Goal: Transaction & Acquisition: Purchase product/service

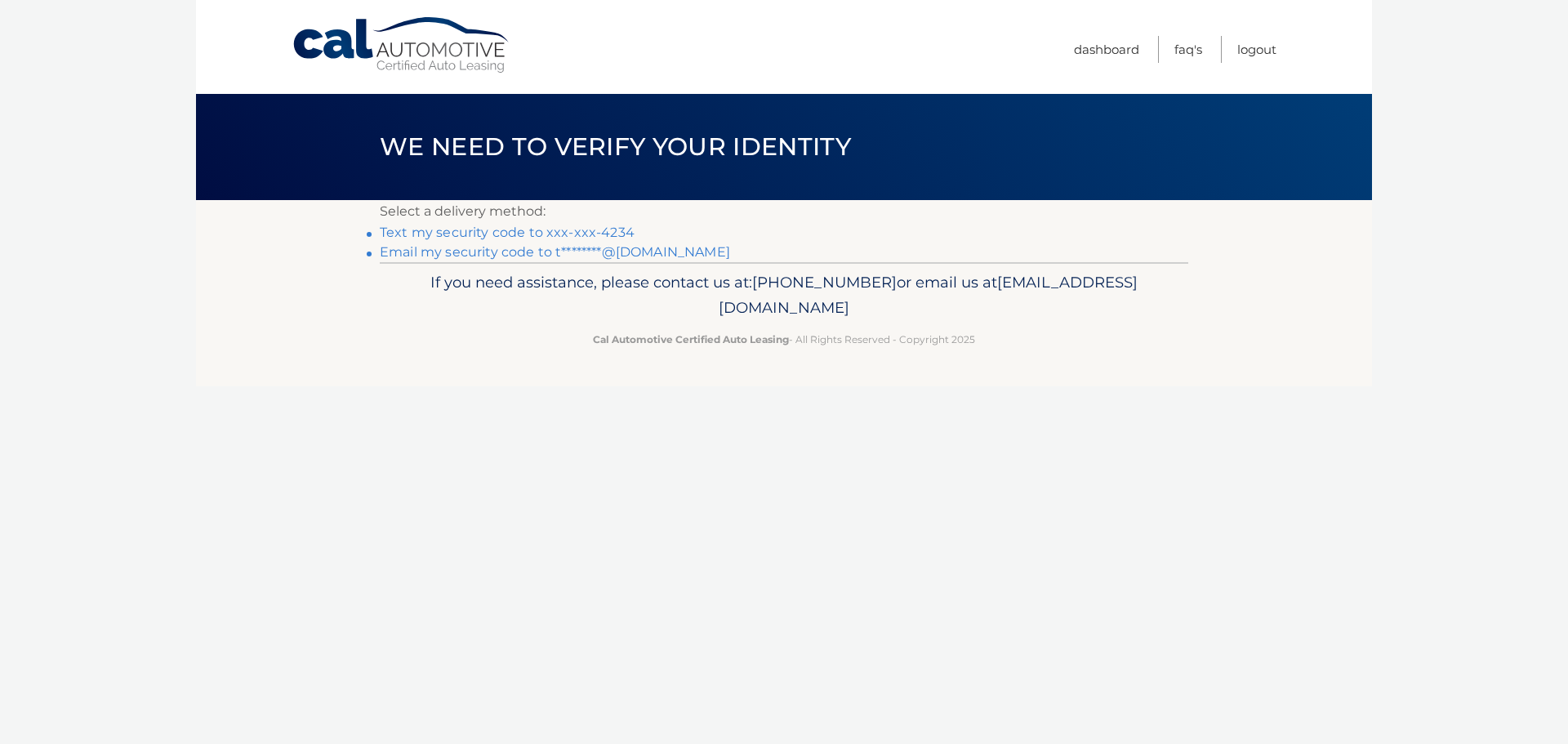
click at [601, 222] on p "Select a delivery method:" at bounding box center [784, 211] width 808 height 23
click at [602, 230] on link "Text my security code to xxx-xxx-4234" at bounding box center [507, 232] width 255 height 15
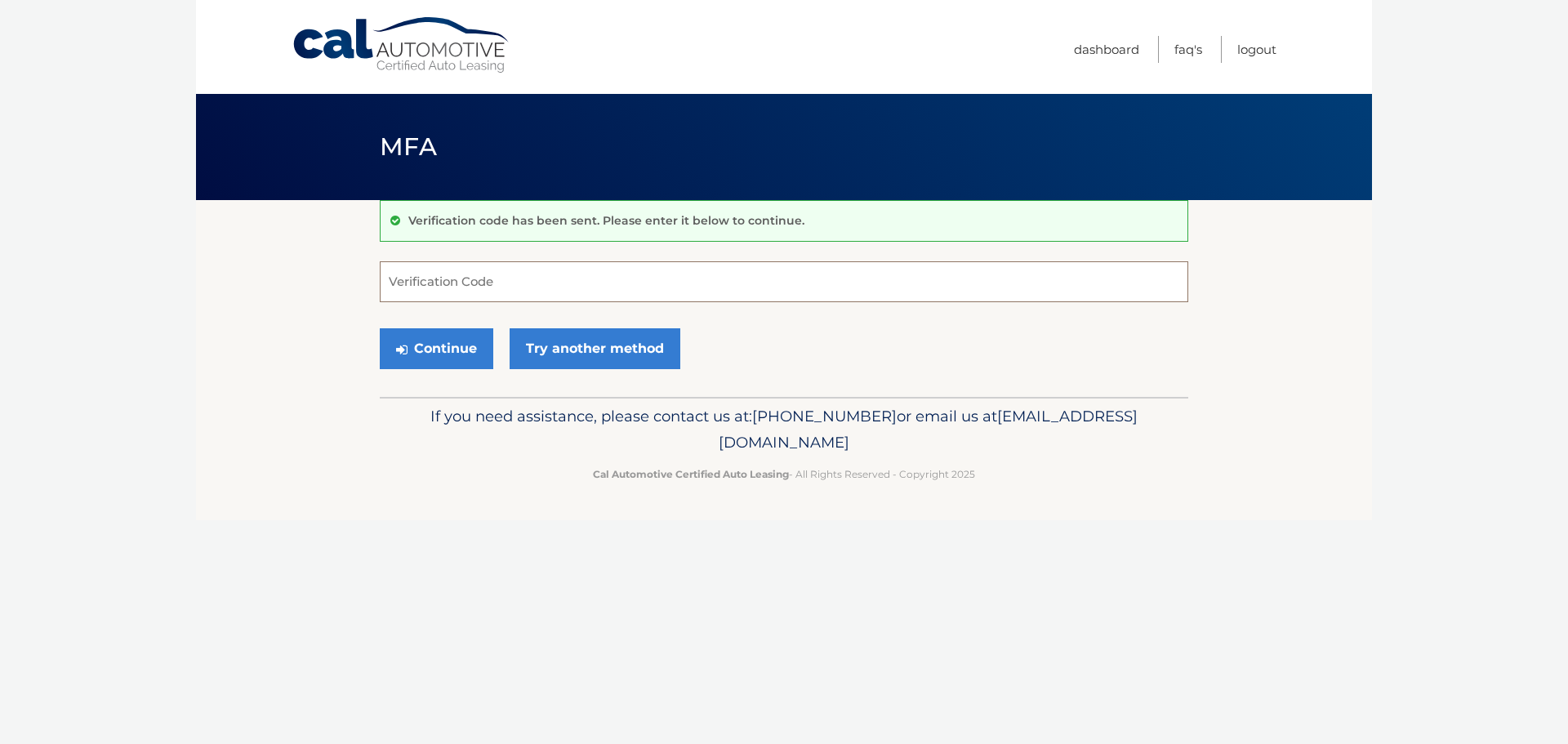
click at [560, 283] on input "Verification Code" at bounding box center [784, 282] width 808 height 41
type input "023530"
click at [380, 329] on button "Continue" at bounding box center [436, 349] width 113 height 41
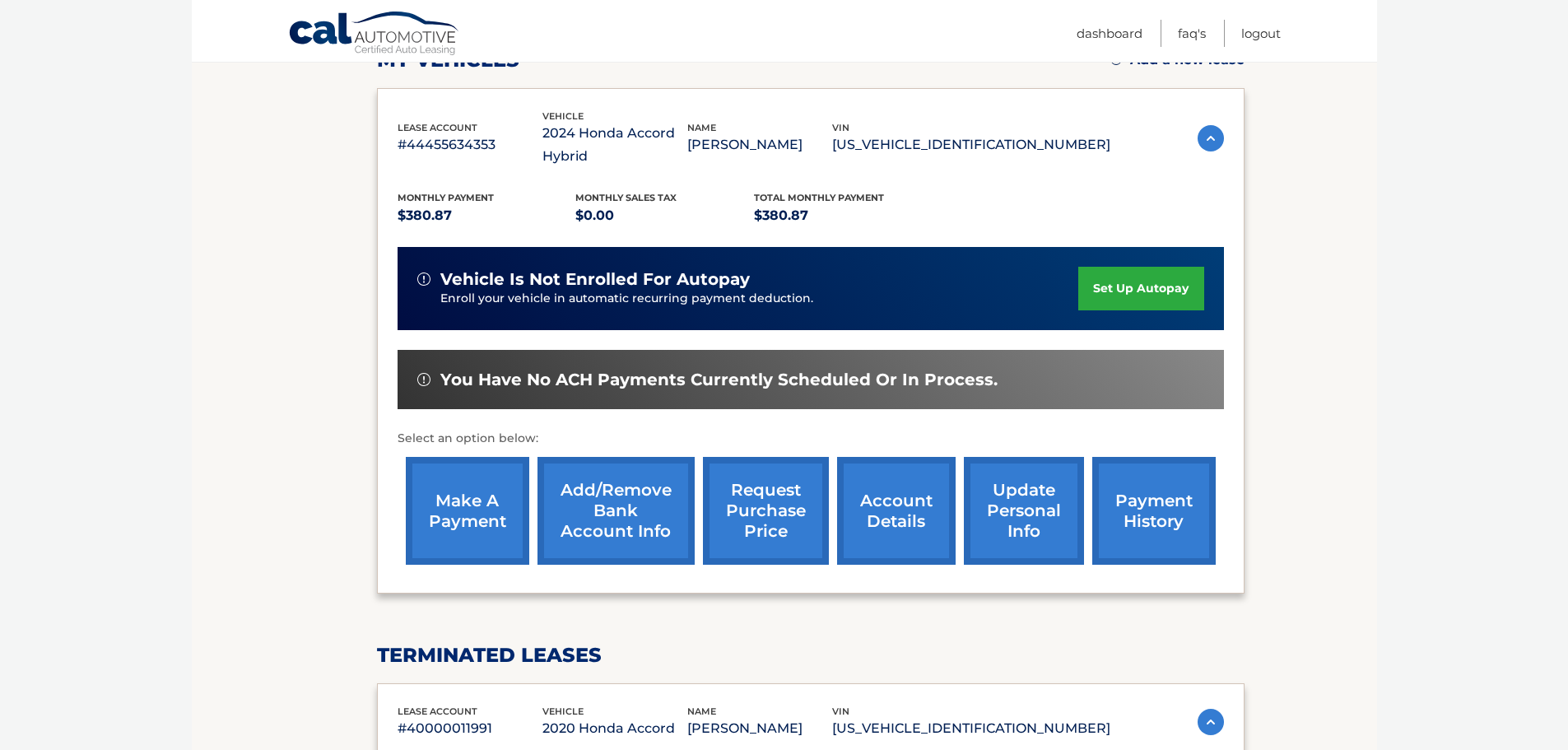
scroll to position [330, 0]
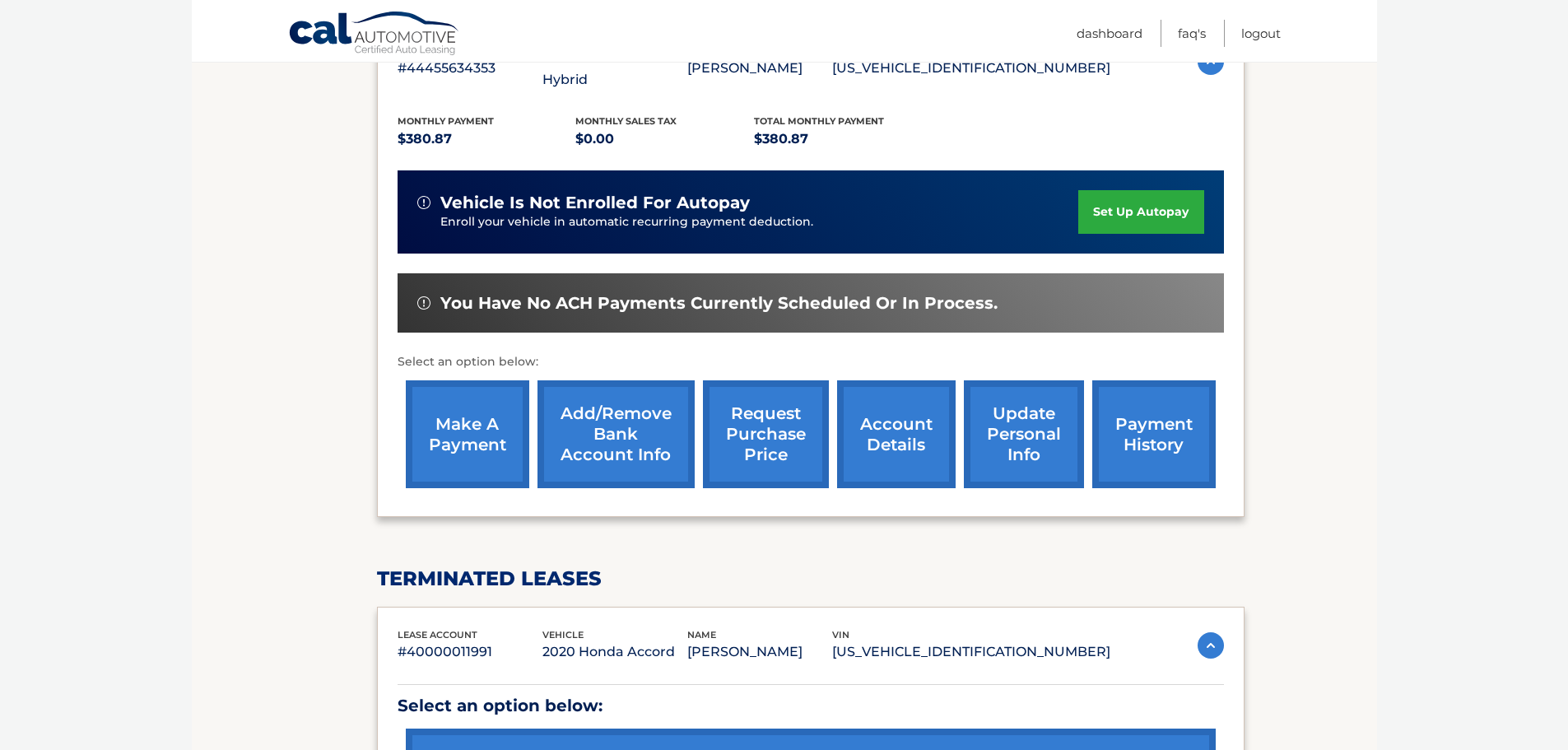
click at [486, 414] on link "make a payment" at bounding box center [468, 434] width 124 height 108
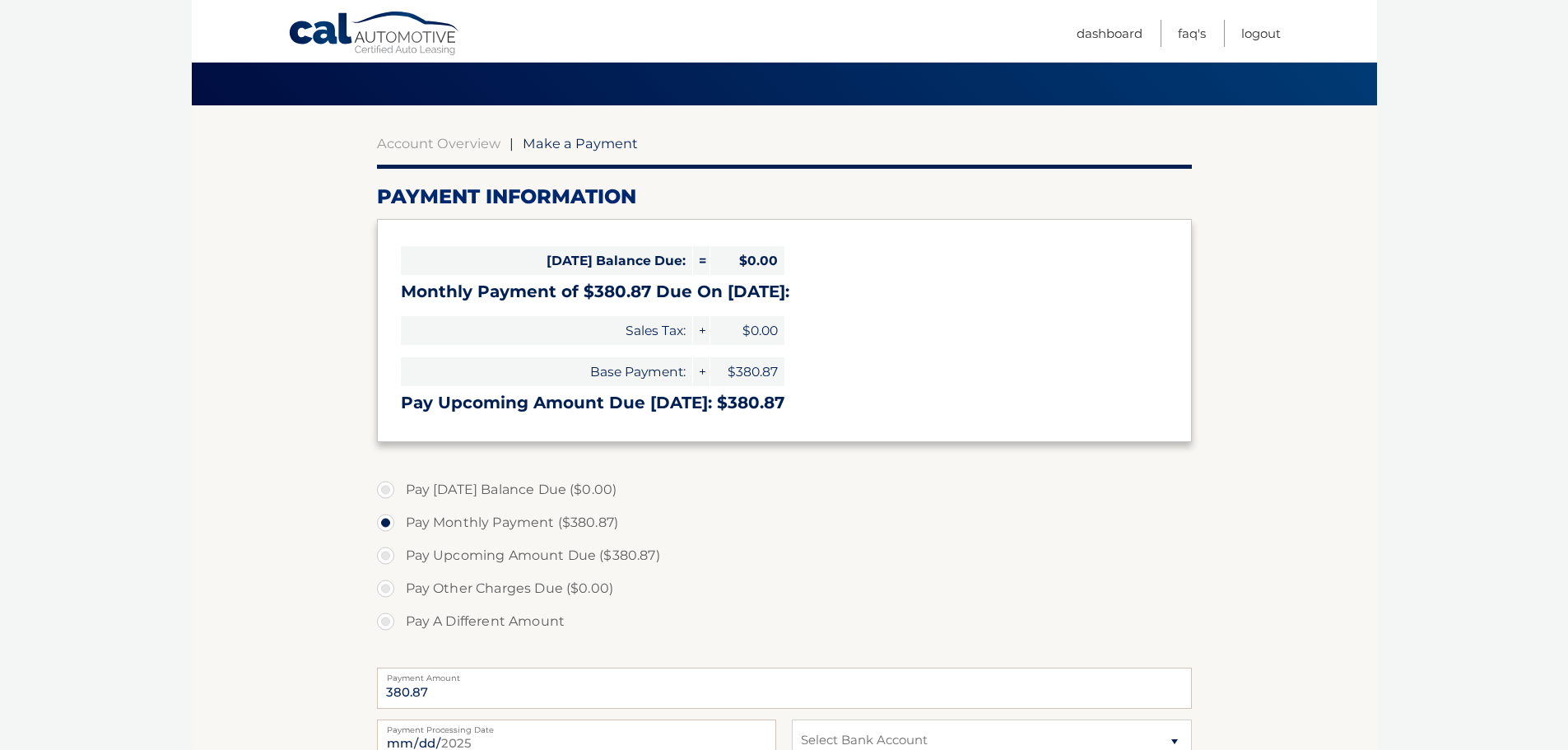
scroll to position [330, 0]
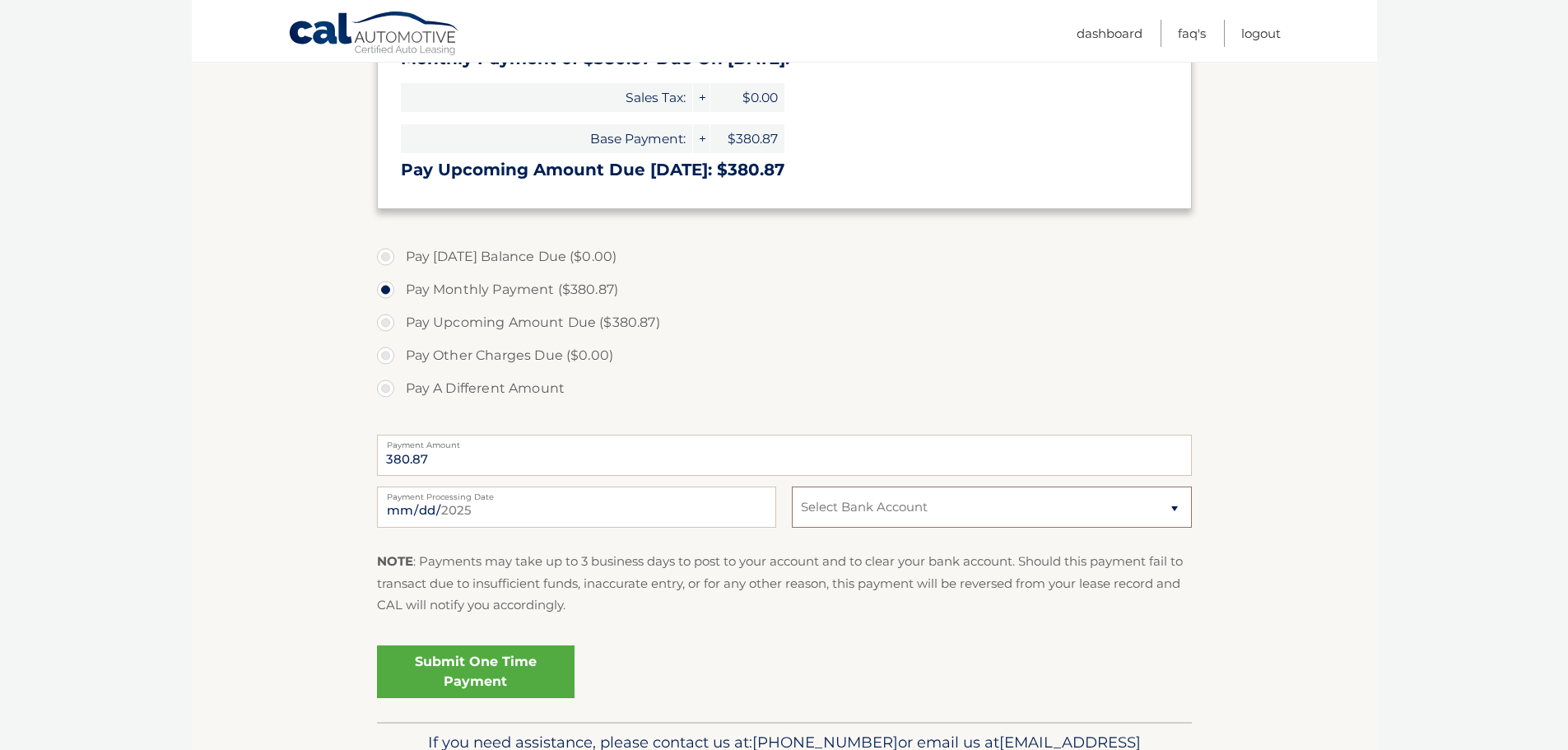
click at [1004, 505] on select "Select Bank Account Checking PROVIDENT BANK *****9008 Checking PROVIDENT BANK *…" at bounding box center [991, 507] width 399 height 42
click at [726, 329] on label "Pay Upcoming Amount Due ($380.87)" at bounding box center [784, 322] width 815 height 33
click at [400, 329] on input "Pay Upcoming Amount Due ($380.87)" at bounding box center [391, 319] width 16 height 26
radio input "true"
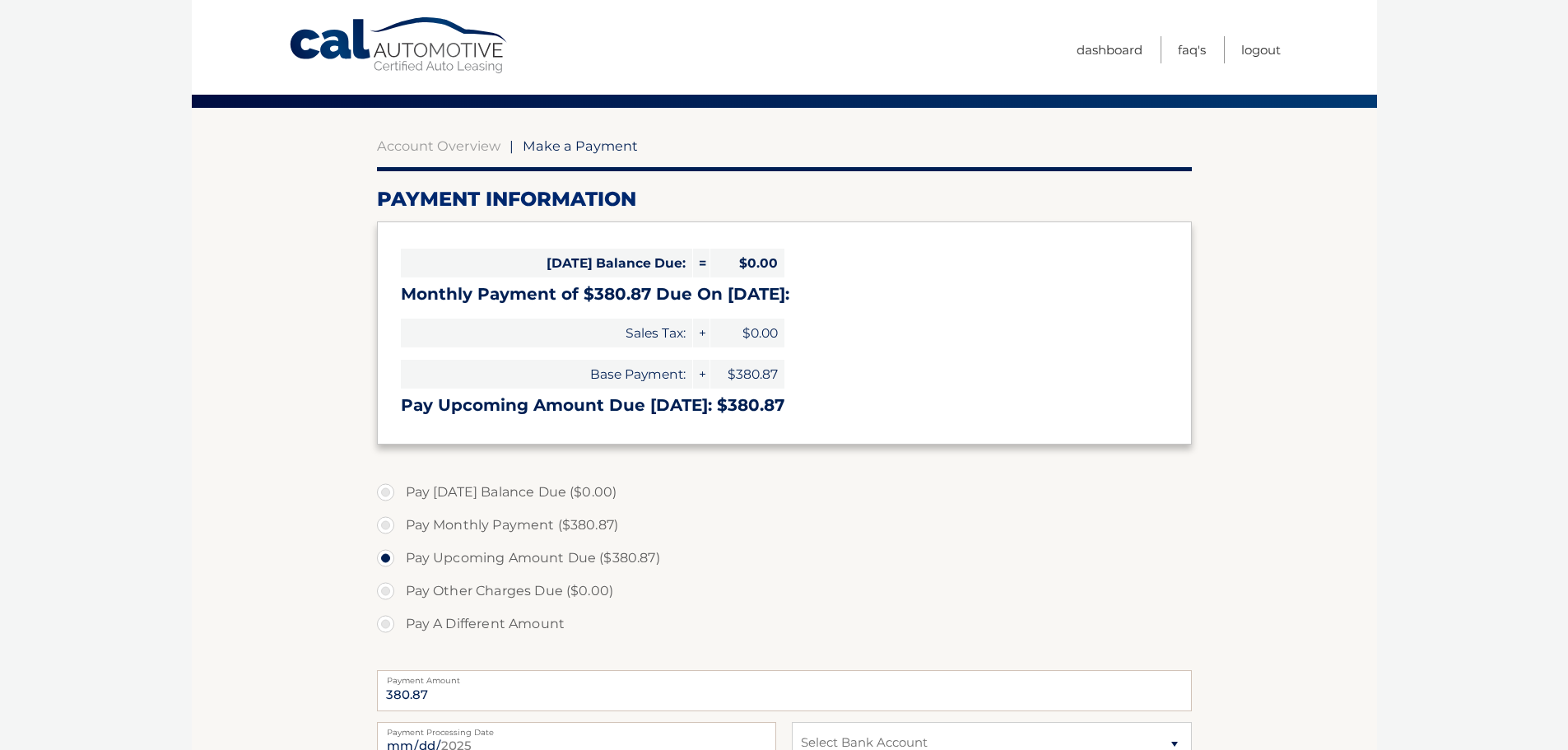
scroll to position [0, 0]
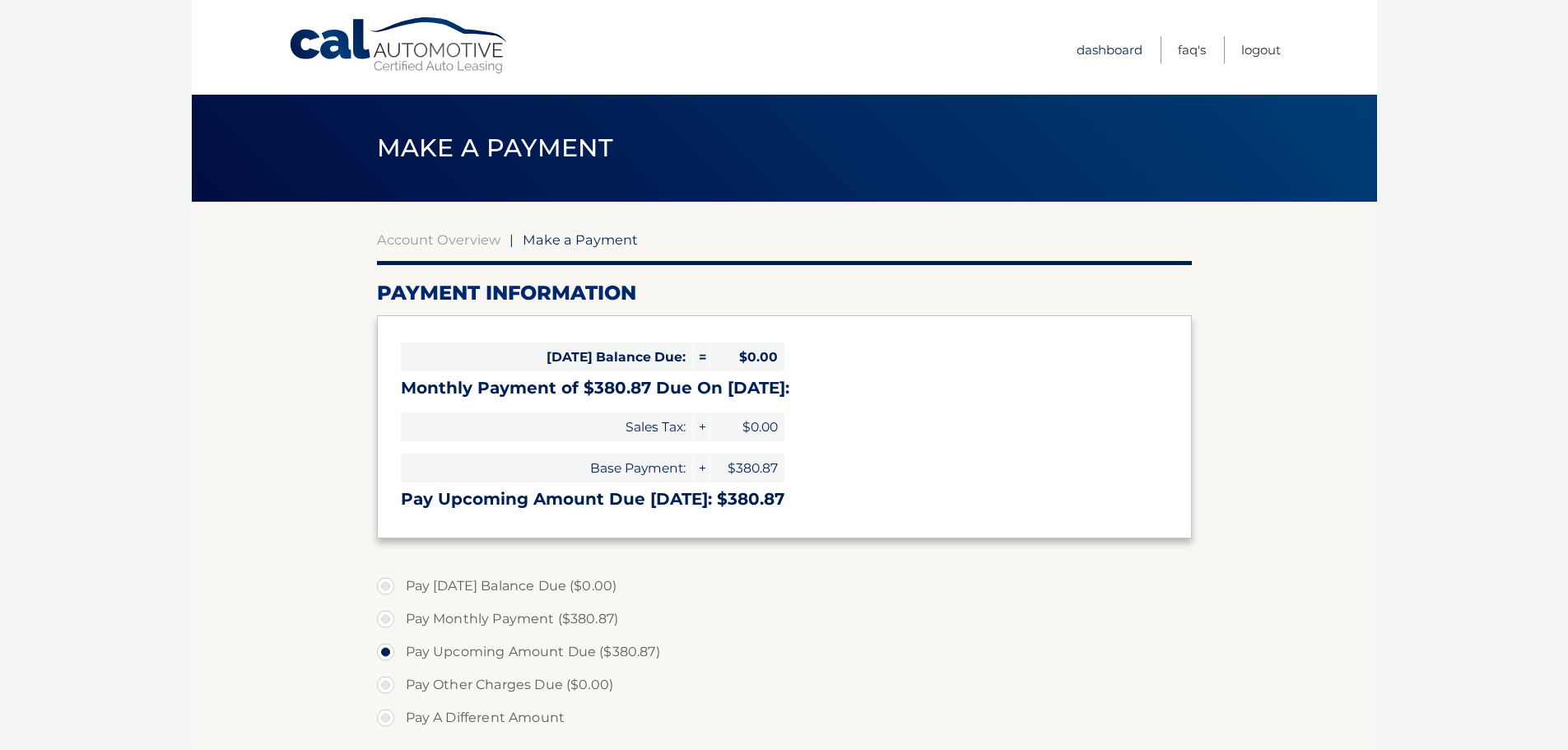
click at [1089, 50] on link "Dashboard" at bounding box center [1110, 50] width 66 height 27
click at [1094, 50] on link "Dashboard" at bounding box center [1110, 50] width 66 height 27
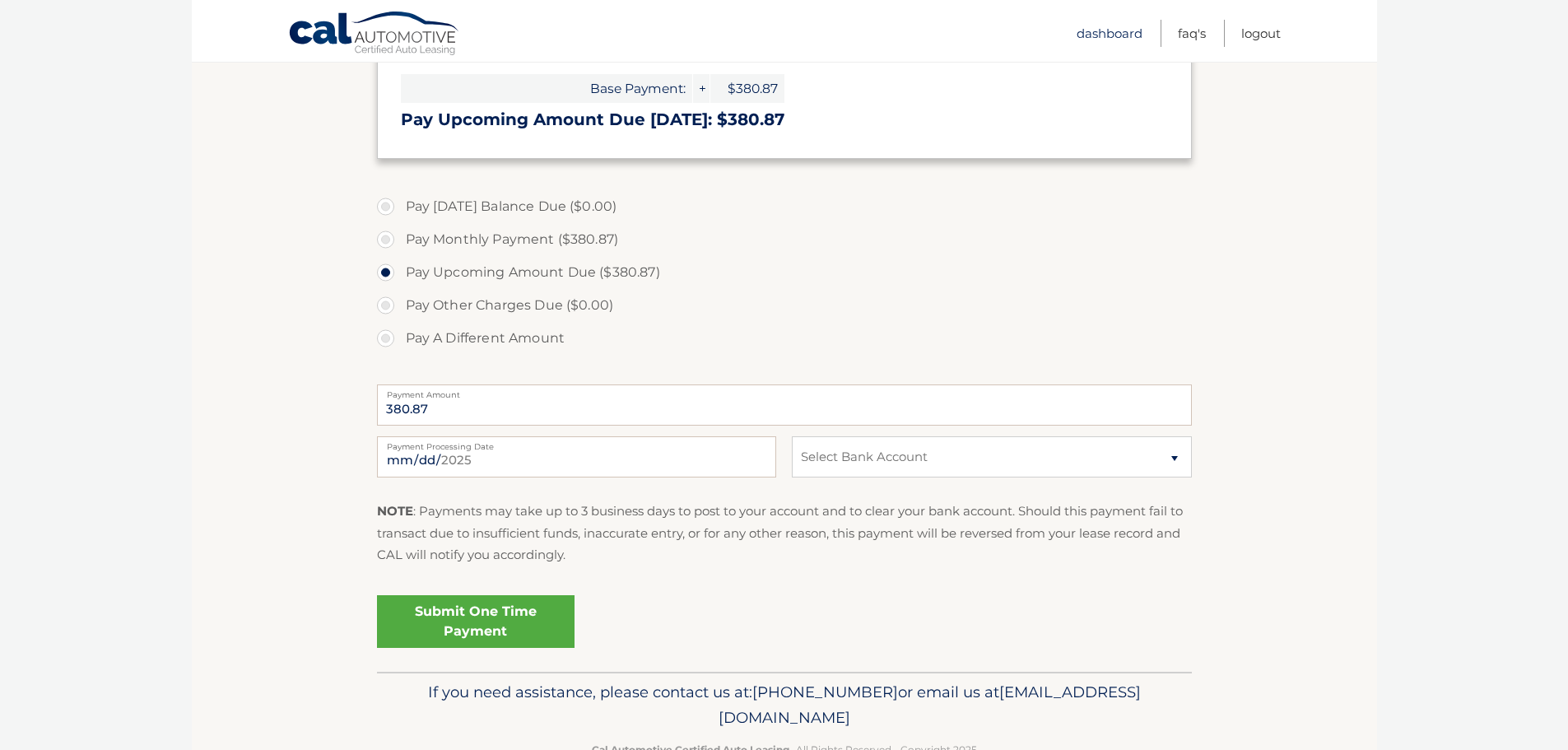
scroll to position [426, 0]
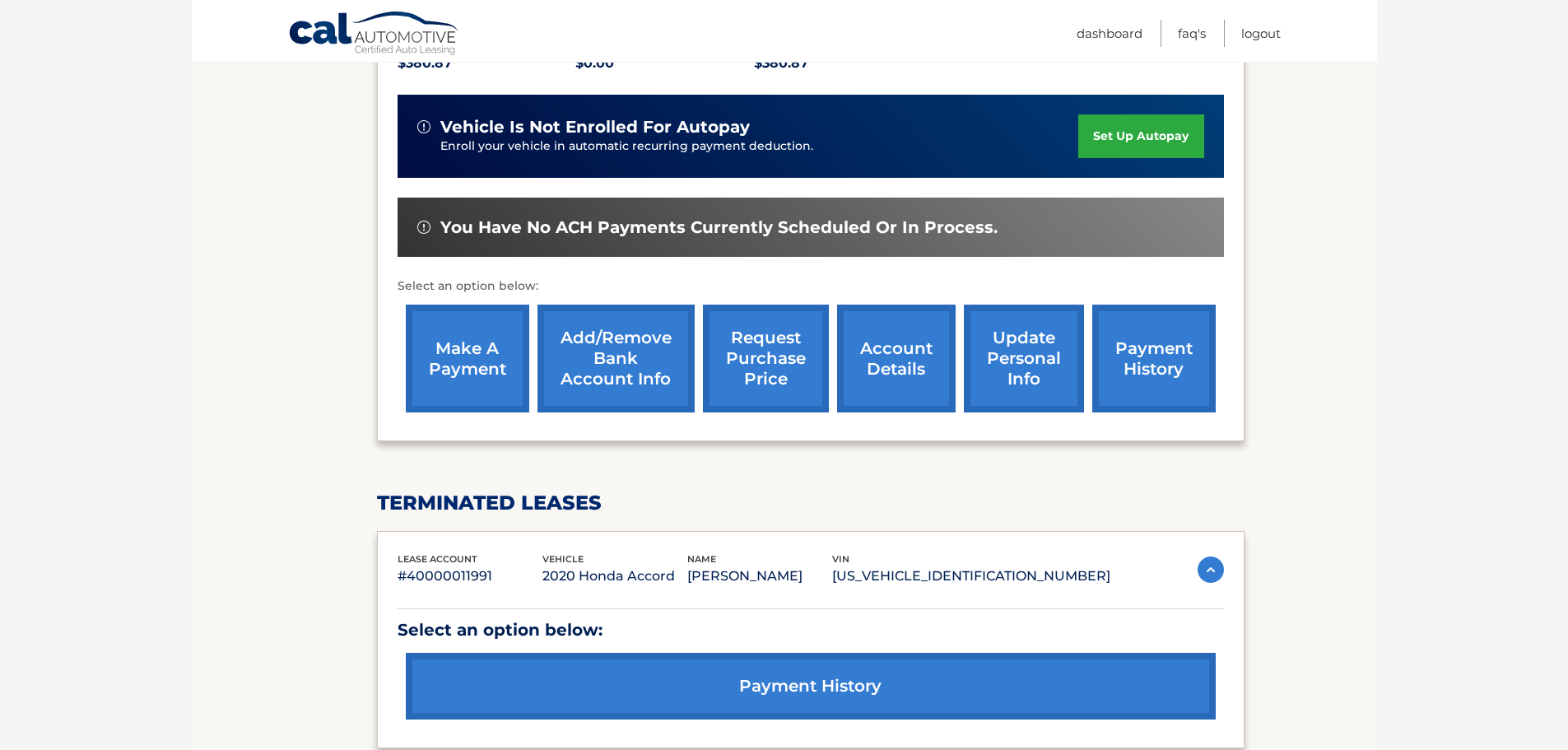
scroll to position [412, 0]
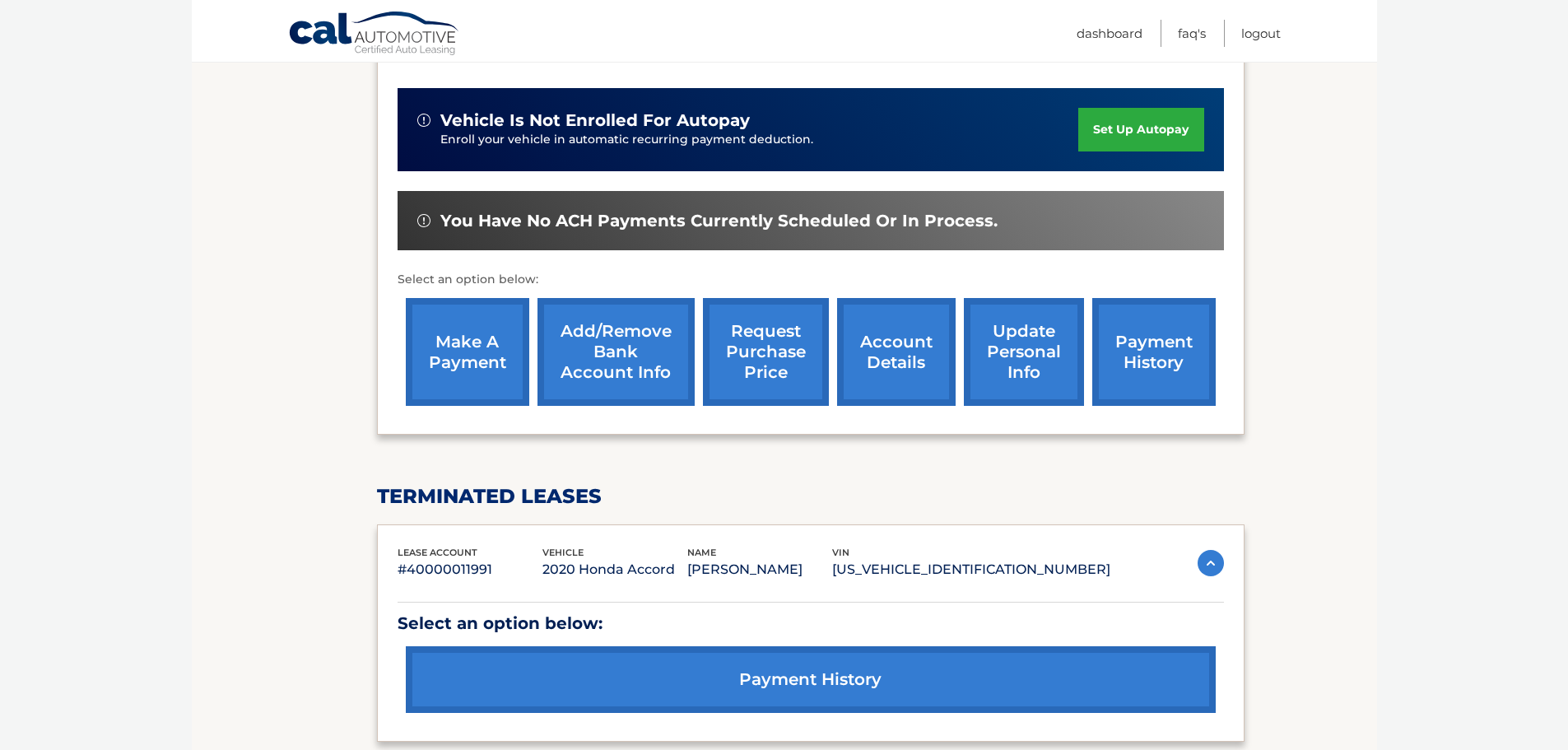
click at [603, 359] on link "Add/Remove bank account info" at bounding box center [617, 352] width 158 height 108
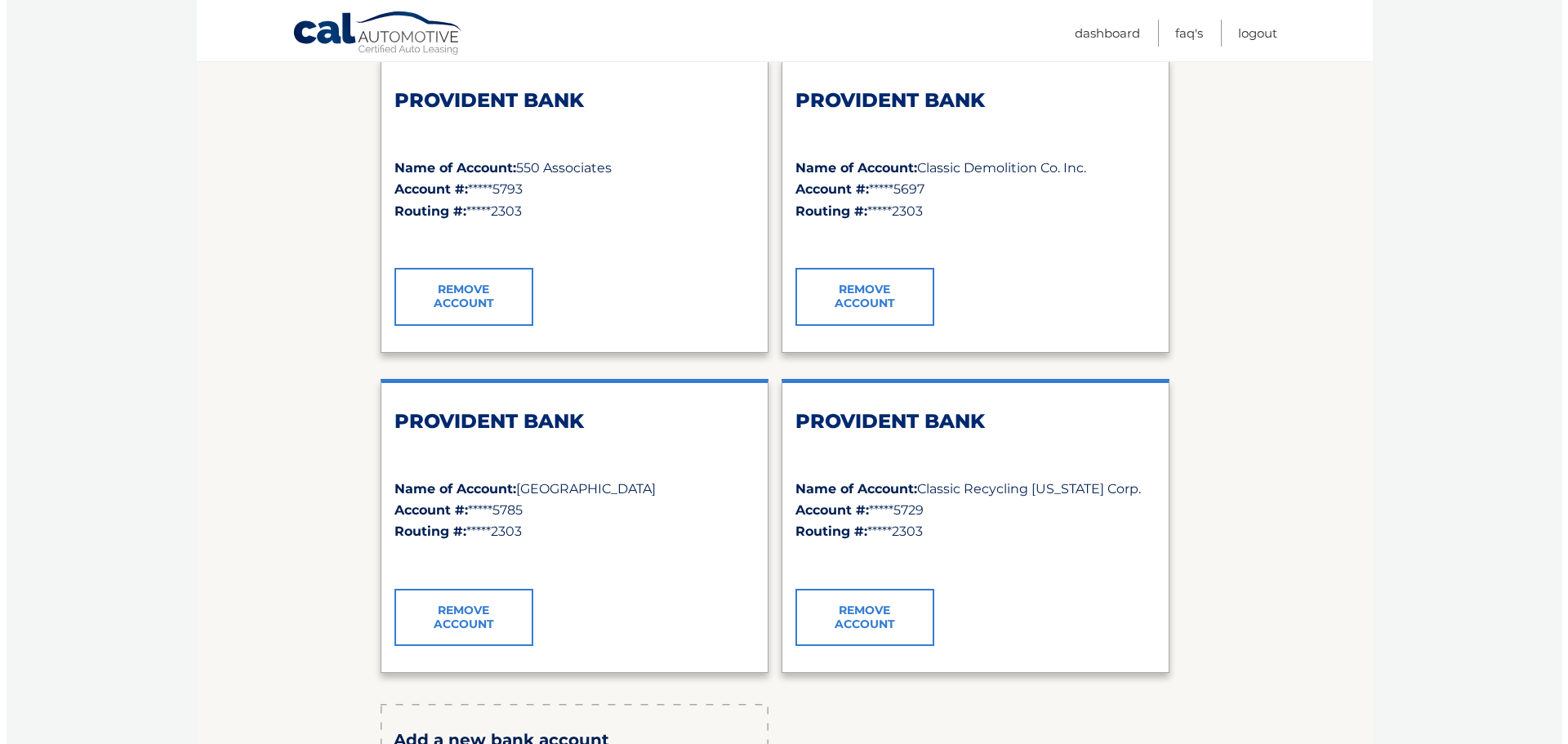
scroll to position [653, 0]
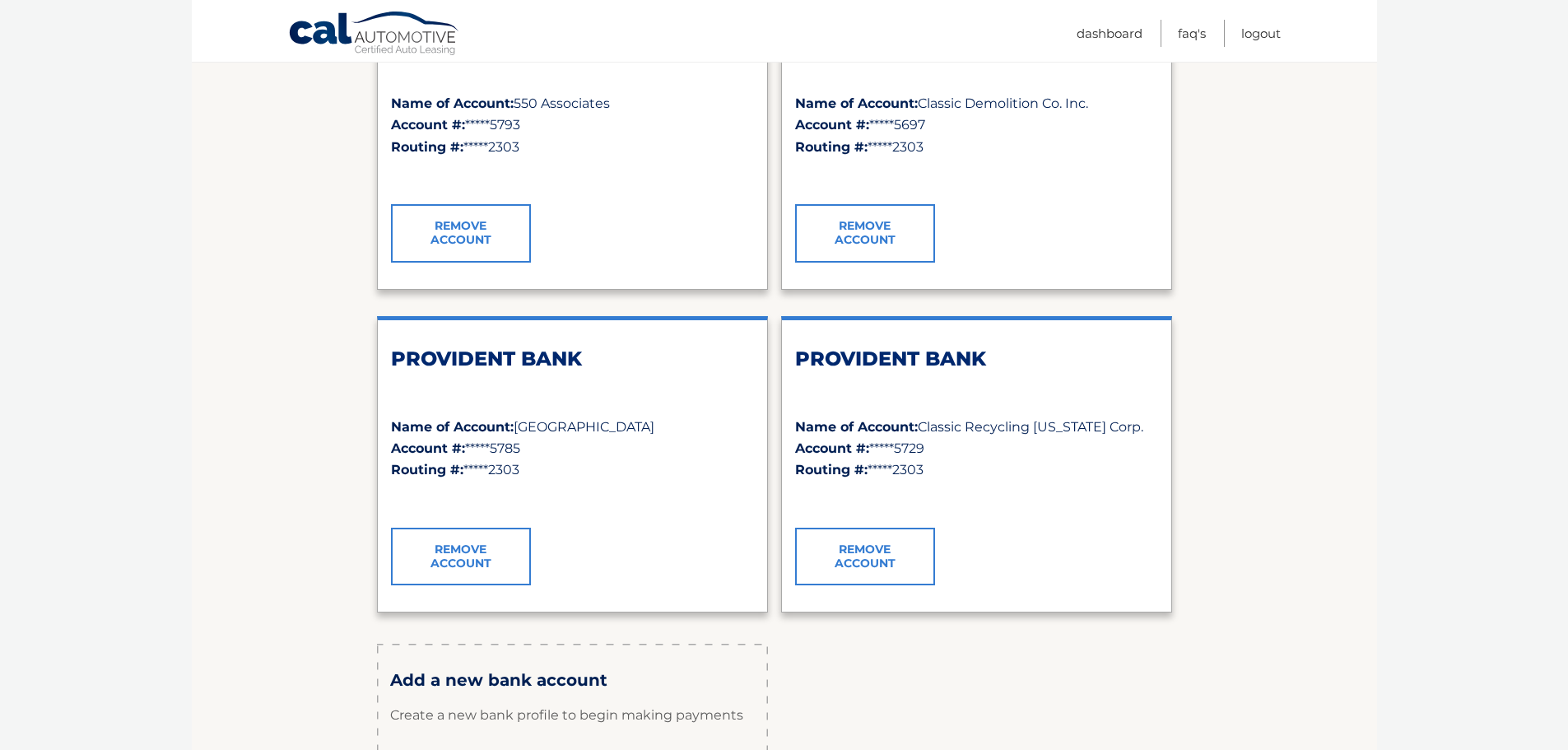
click at [888, 562] on link "Remove Account" at bounding box center [865, 557] width 140 height 58
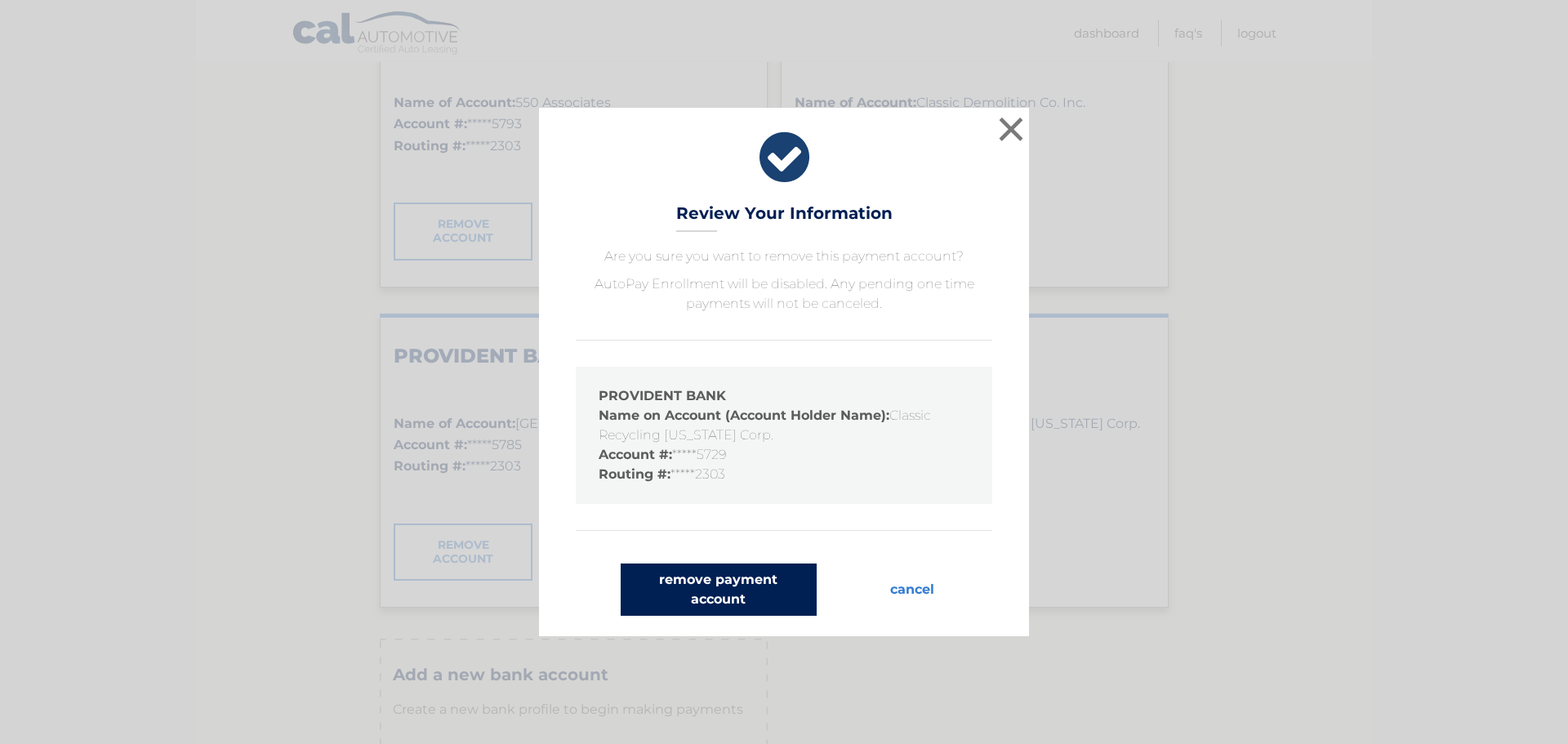
click at [760, 585] on button "remove payment account" at bounding box center [718, 590] width 196 height 52
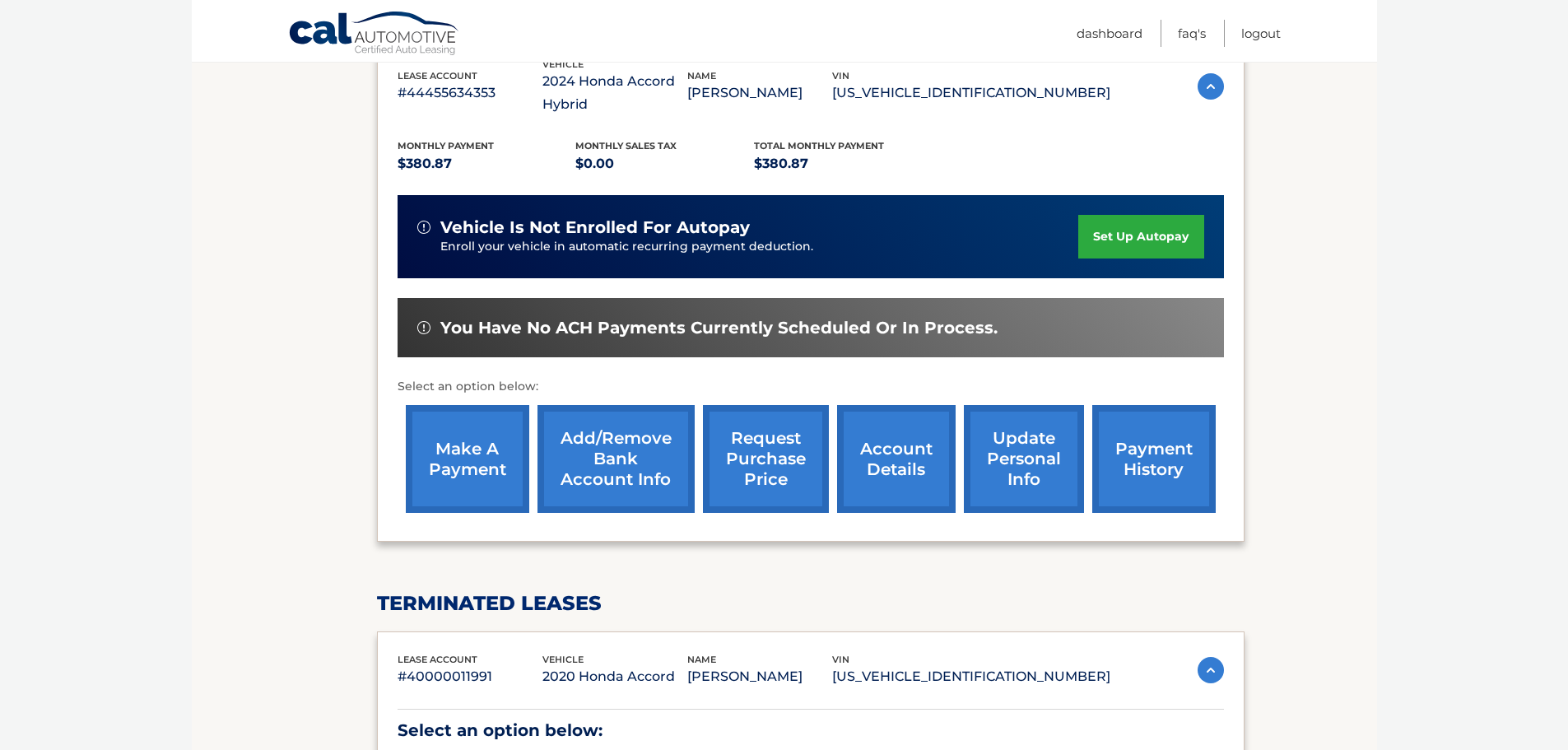
scroll to position [330, 0]
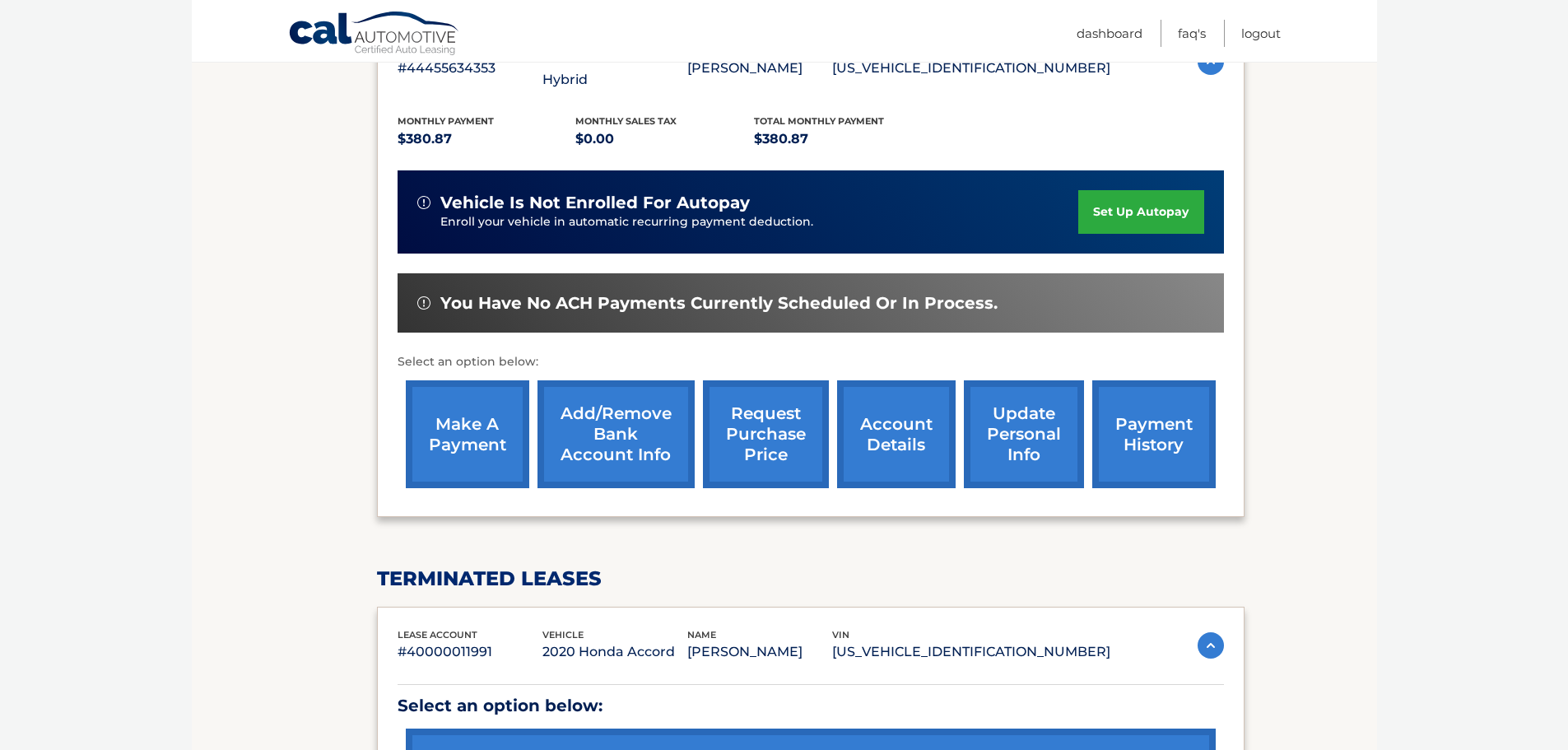
click at [646, 412] on link "Add/Remove bank account info" at bounding box center [617, 434] width 158 height 108
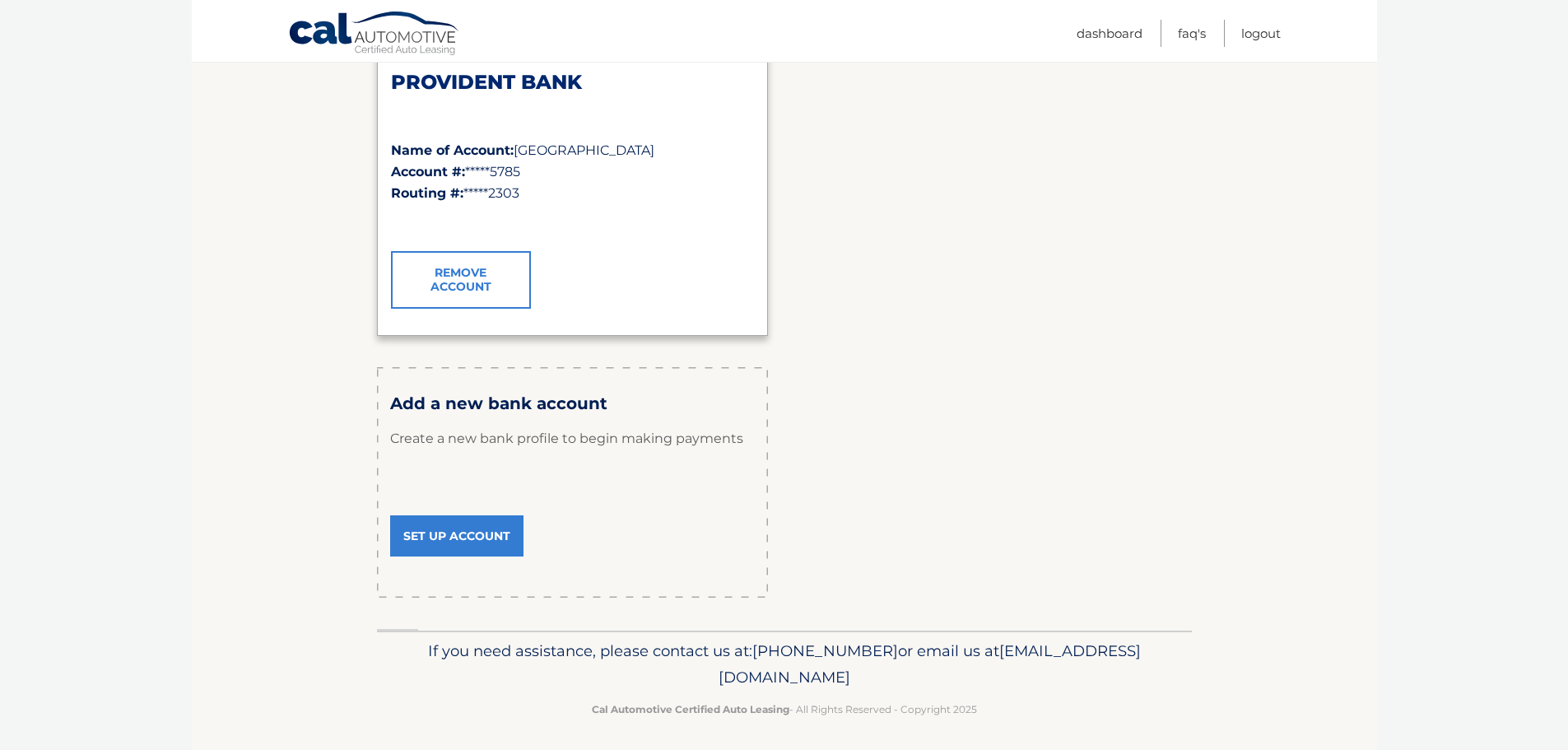
scroll to position [942, 0]
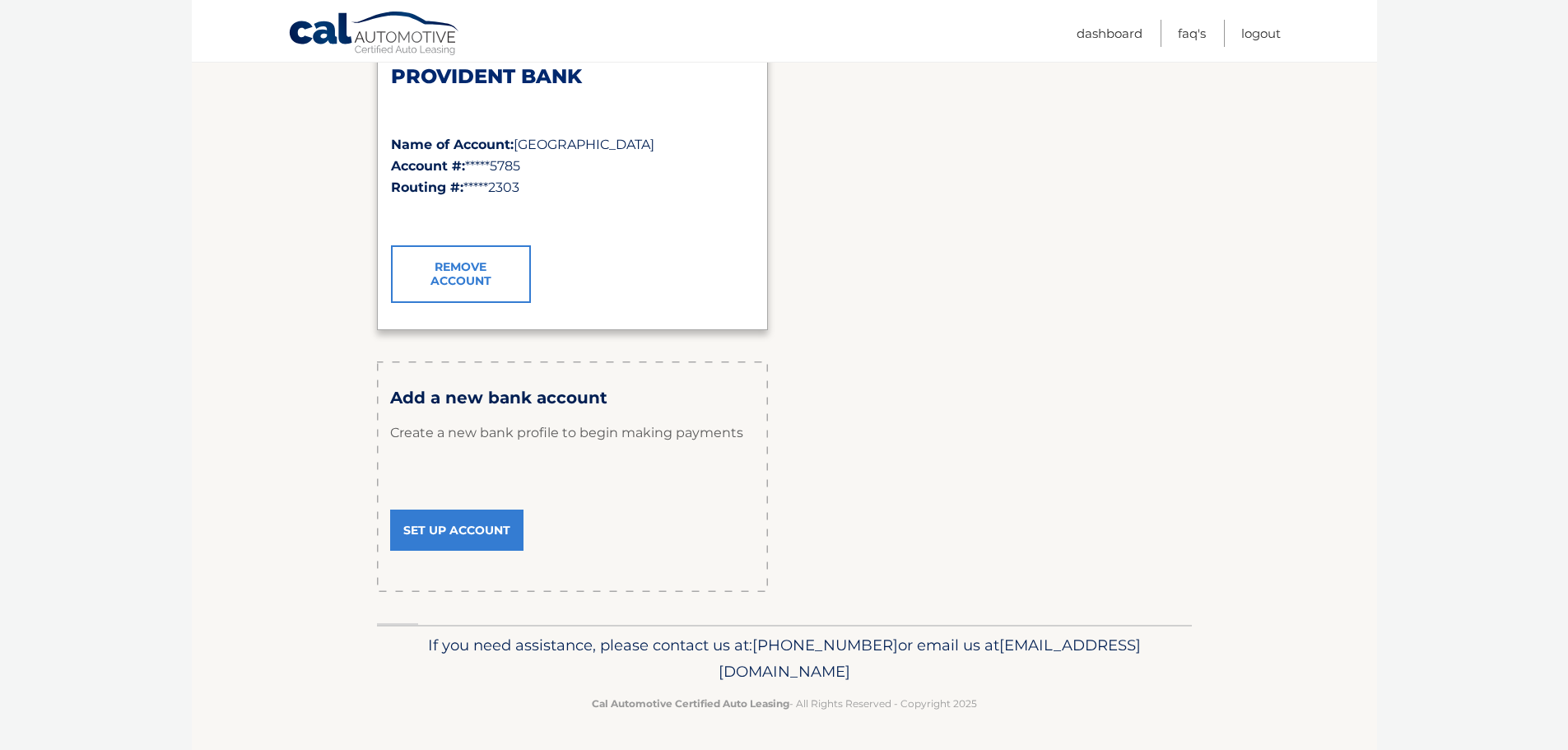
click at [471, 522] on link "Set Up Account" at bounding box center [457, 531] width 133 height 42
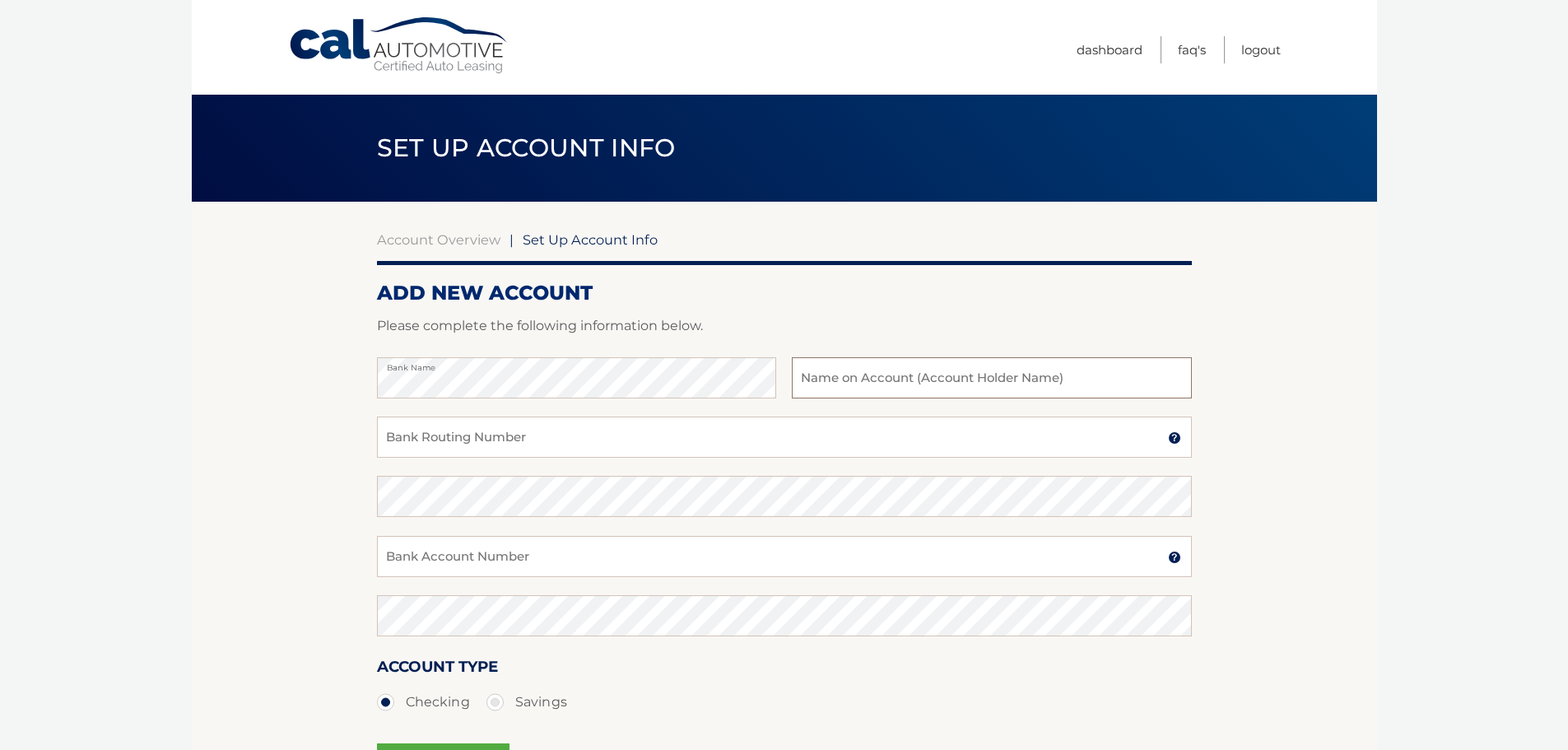
click at [944, 378] on input "text" at bounding box center [991, 378] width 399 height 42
type input "Rcny"
click at [479, 450] on input "Bank Routing Number" at bounding box center [784, 437] width 815 height 42
type input "1"
type input "221272303"
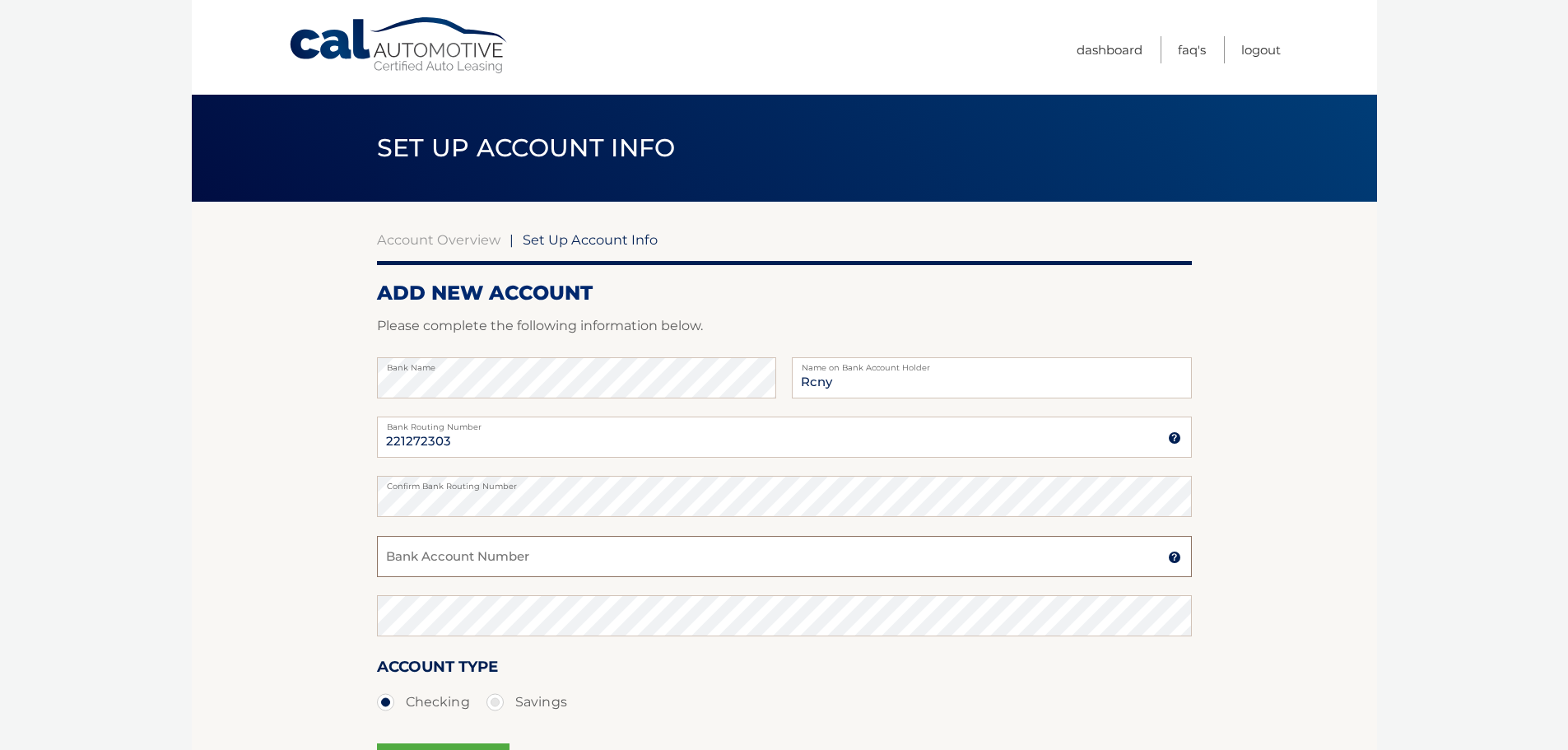
click at [479, 544] on input "Bank Account Number" at bounding box center [784, 557] width 815 height 42
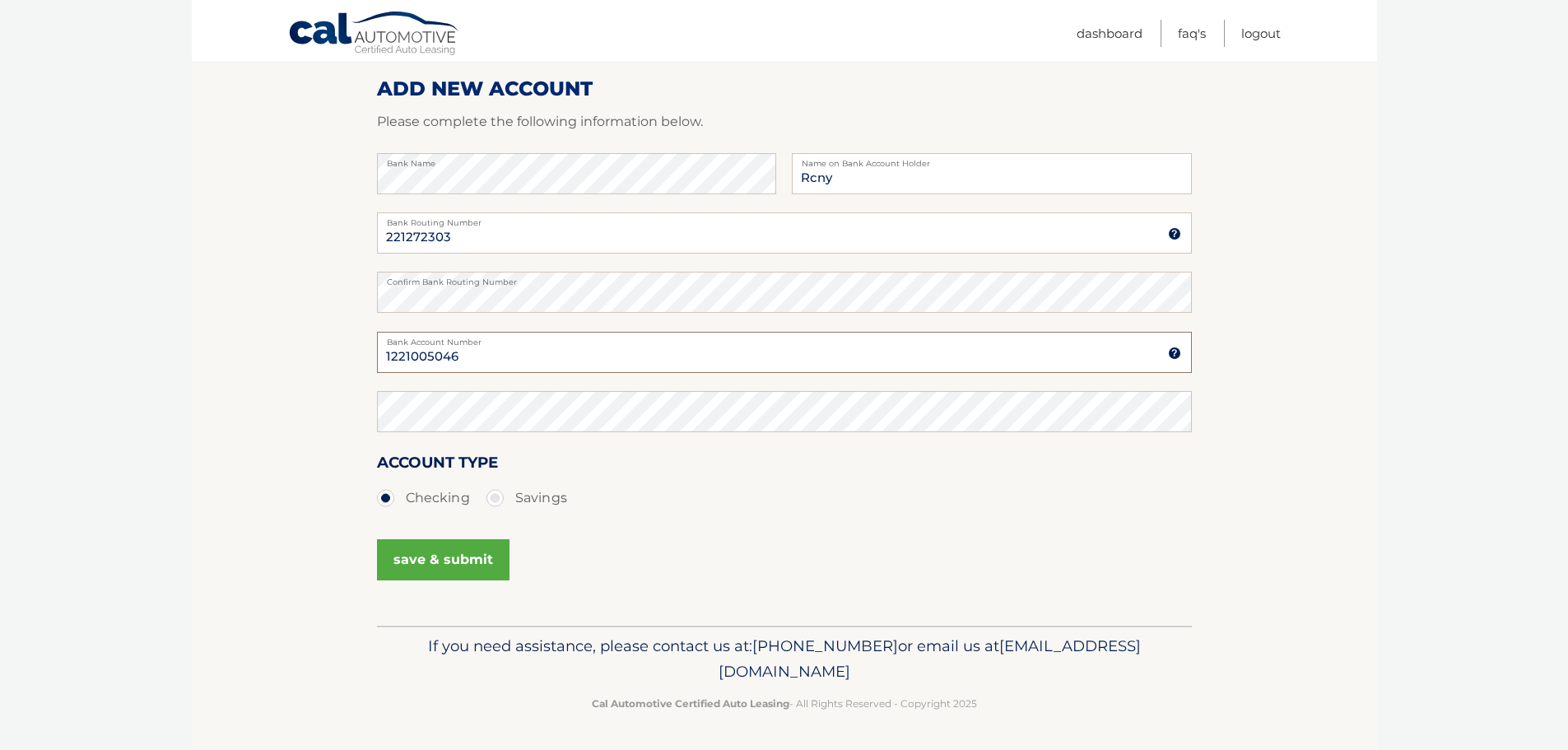
scroll to position [205, 0]
type input "1221005046"
click at [424, 565] on button "save & submit" at bounding box center [443, 559] width 132 height 42
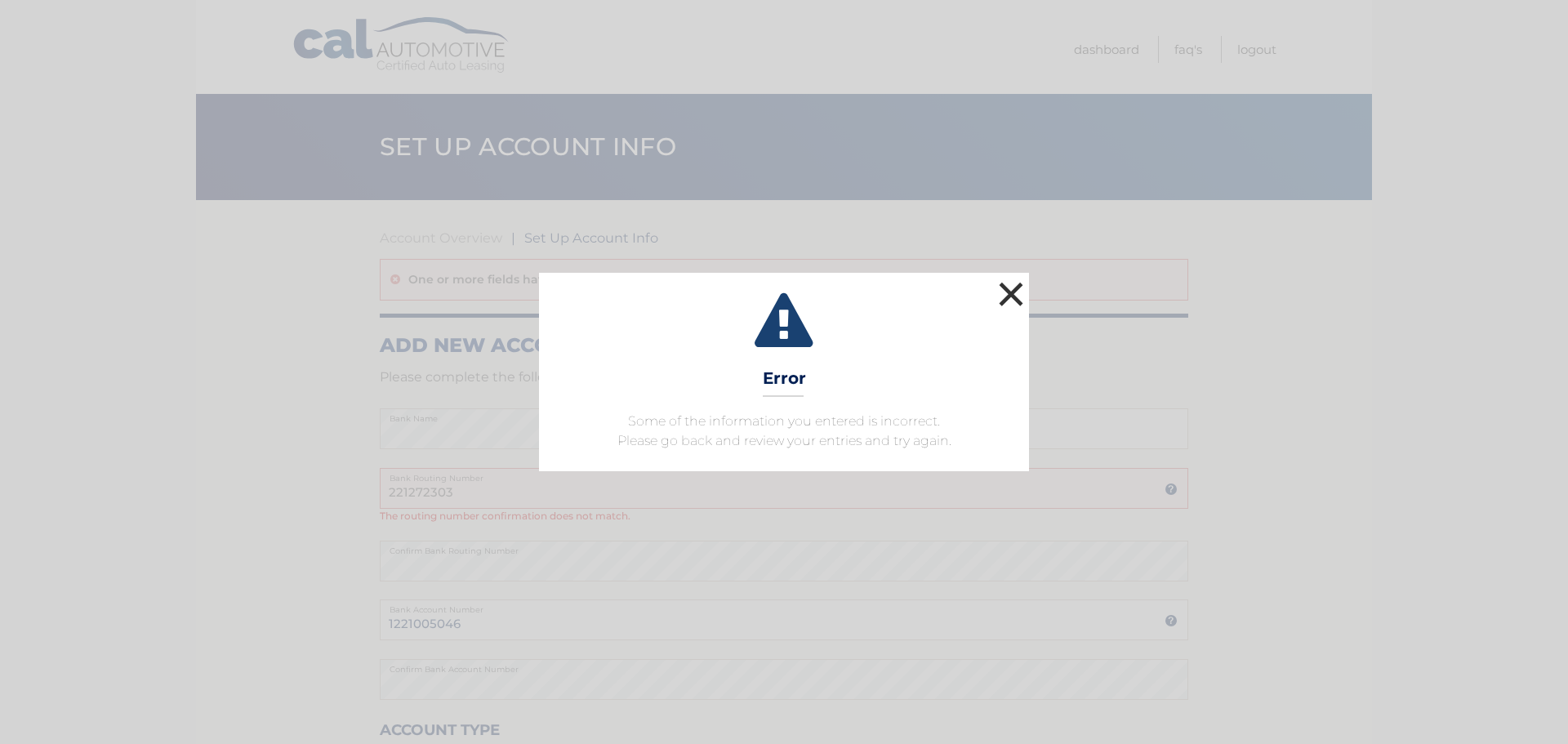
click at [1002, 292] on button "×" at bounding box center [1011, 293] width 33 height 33
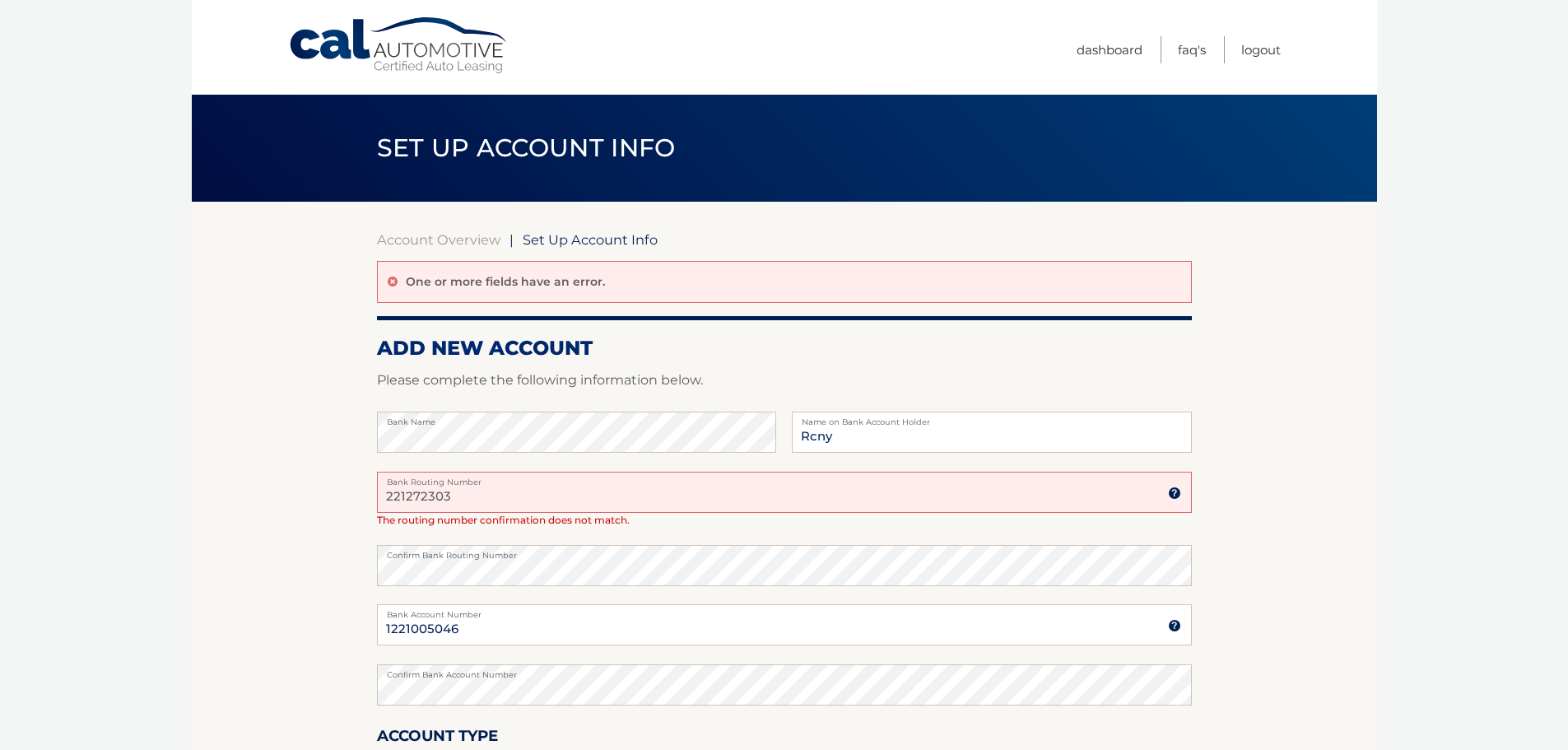
drag, startPoint x: 504, startPoint y: 498, endPoint x: 362, endPoint y: 497, distance: 142.0
click at [362, 497] on section "Account Overview | Set Up Account Info One or more fields have an error. ADD NE…" at bounding box center [784, 550] width 1185 height 697
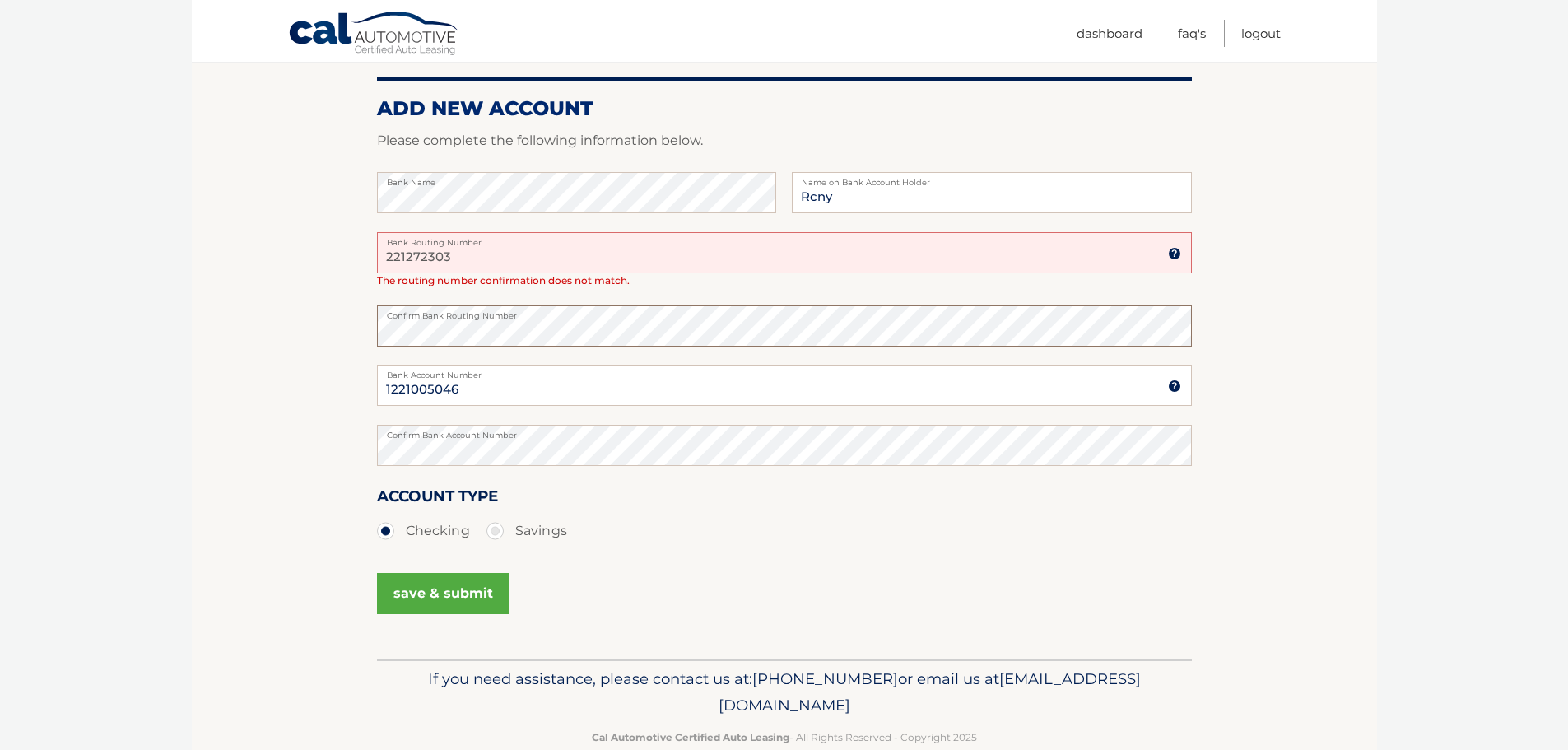
scroll to position [274, 0]
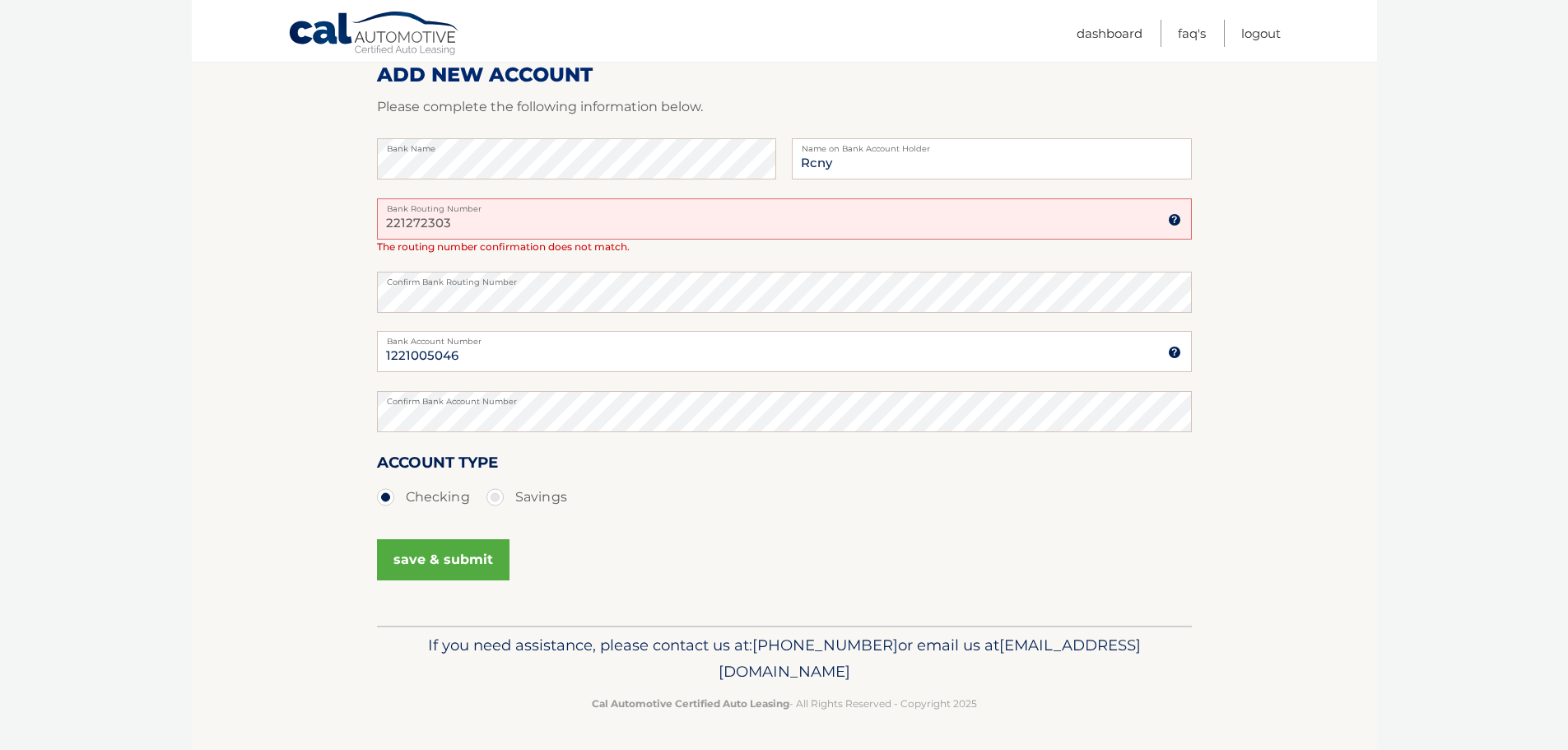
click at [471, 567] on button "save & submit" at bounding box center [443, 559] width 132 height 42
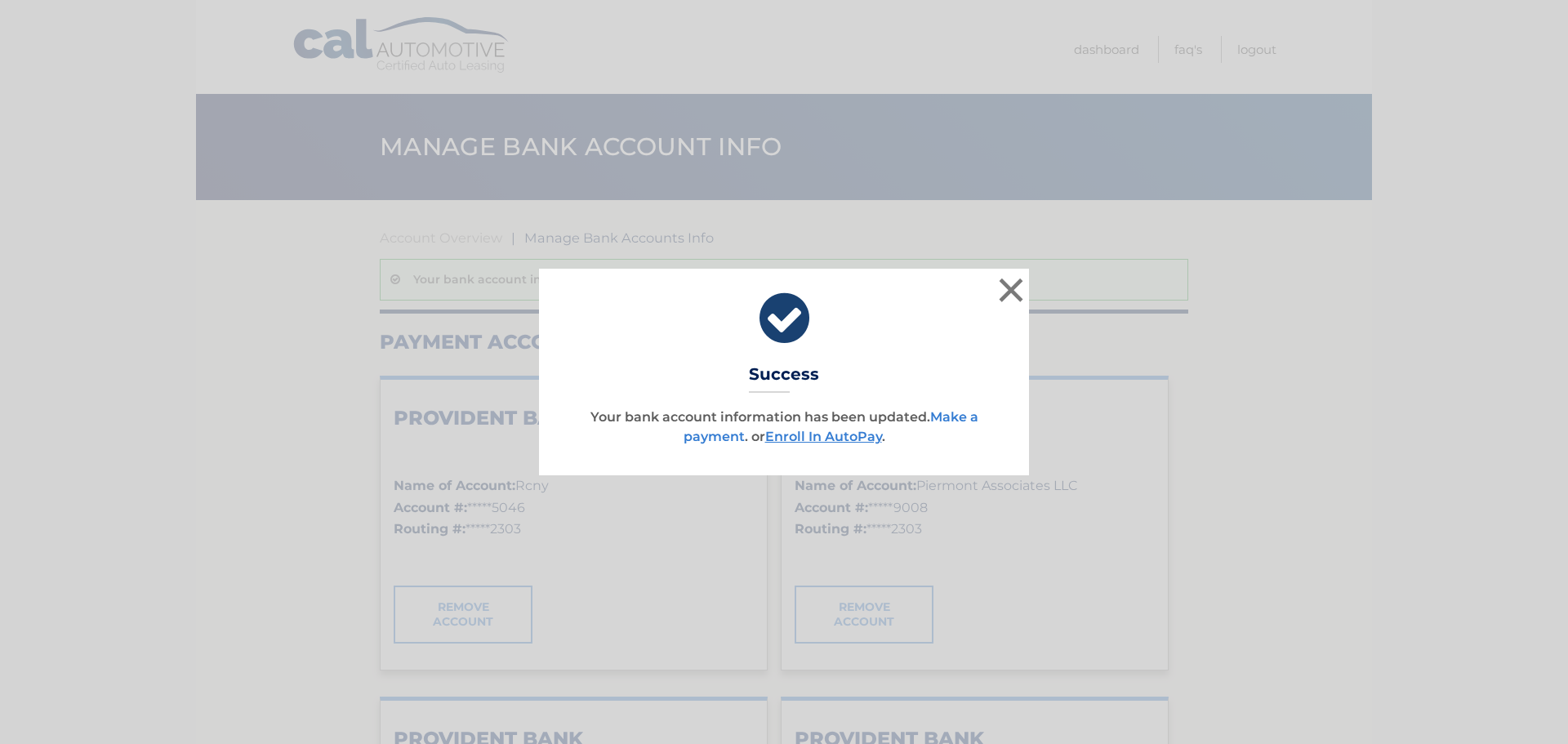
click at [944, 419] on link "Make a payment" at bounding box center [830, 427] width 295 height 35
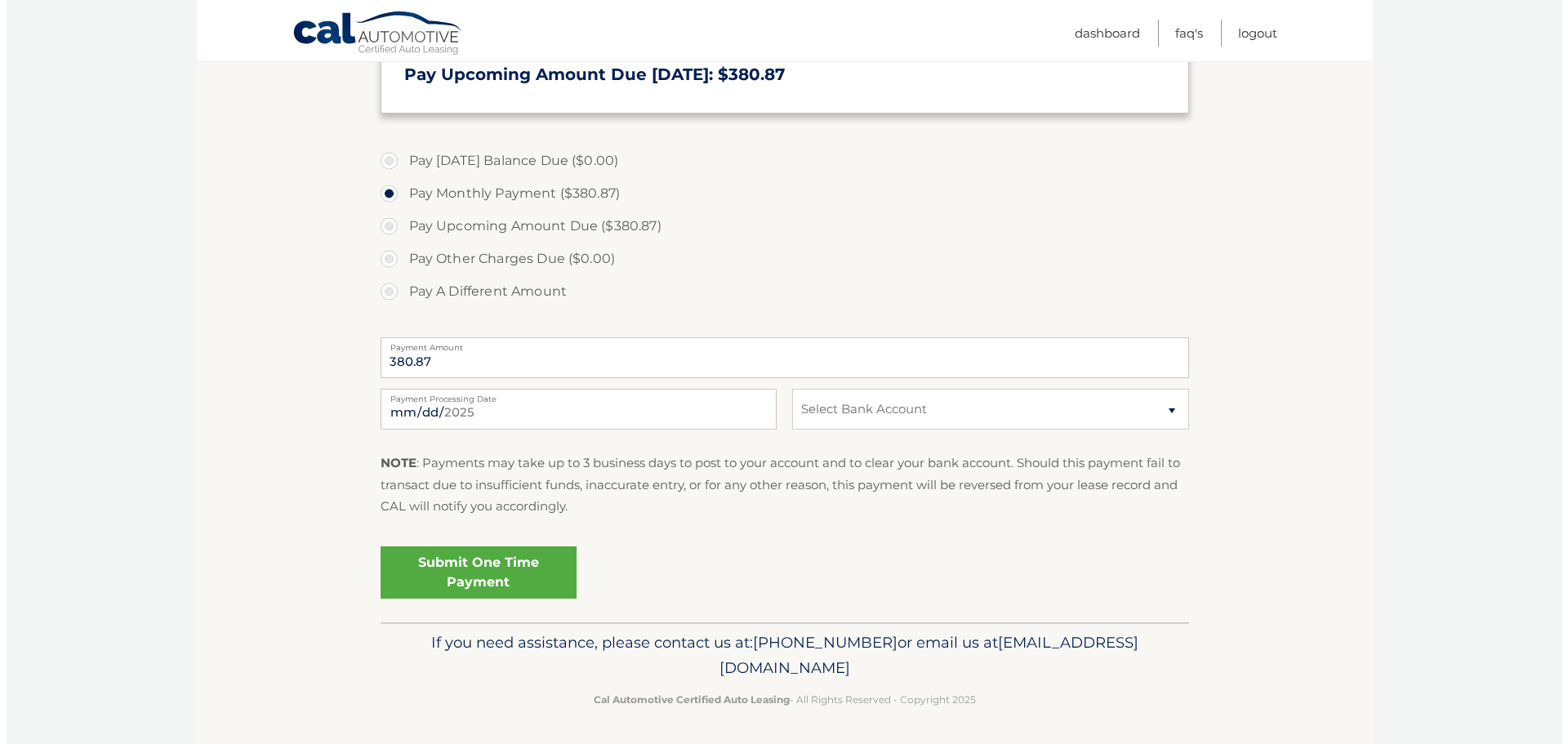
scroll to position [423, 0]
click at [829, 411] on select "Select Bank Account Checking PROVIDENT BANK *****5046 Checking PROVIDENT BANK *…" at bounding box center [983, 407] width 396 height 41
select select "OTdkYjg1YTMtNzdmNC00MTZlLTk4YjctZjhiYTdiNDAyYjNl"
click at [786, 387] on select "Select Bank Account Checking PROVIDENT BANK *****5046 Checking PROVIDENT BANK *…" at bounding box center [983, 407] width 396 height 41
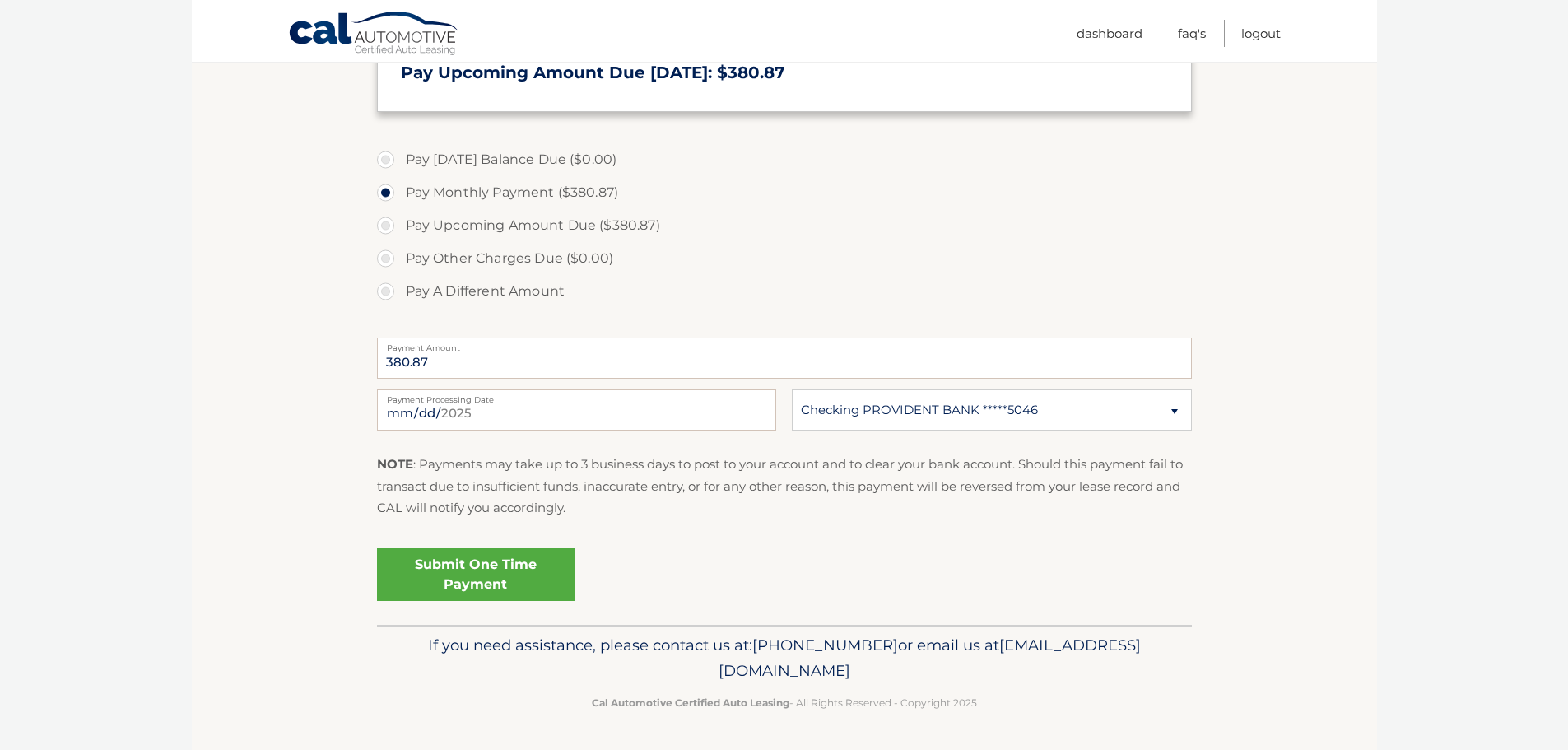
click at [481, 569] on link "Submit One Time Payment" at bounding box center [475, 575] width 197 height 53
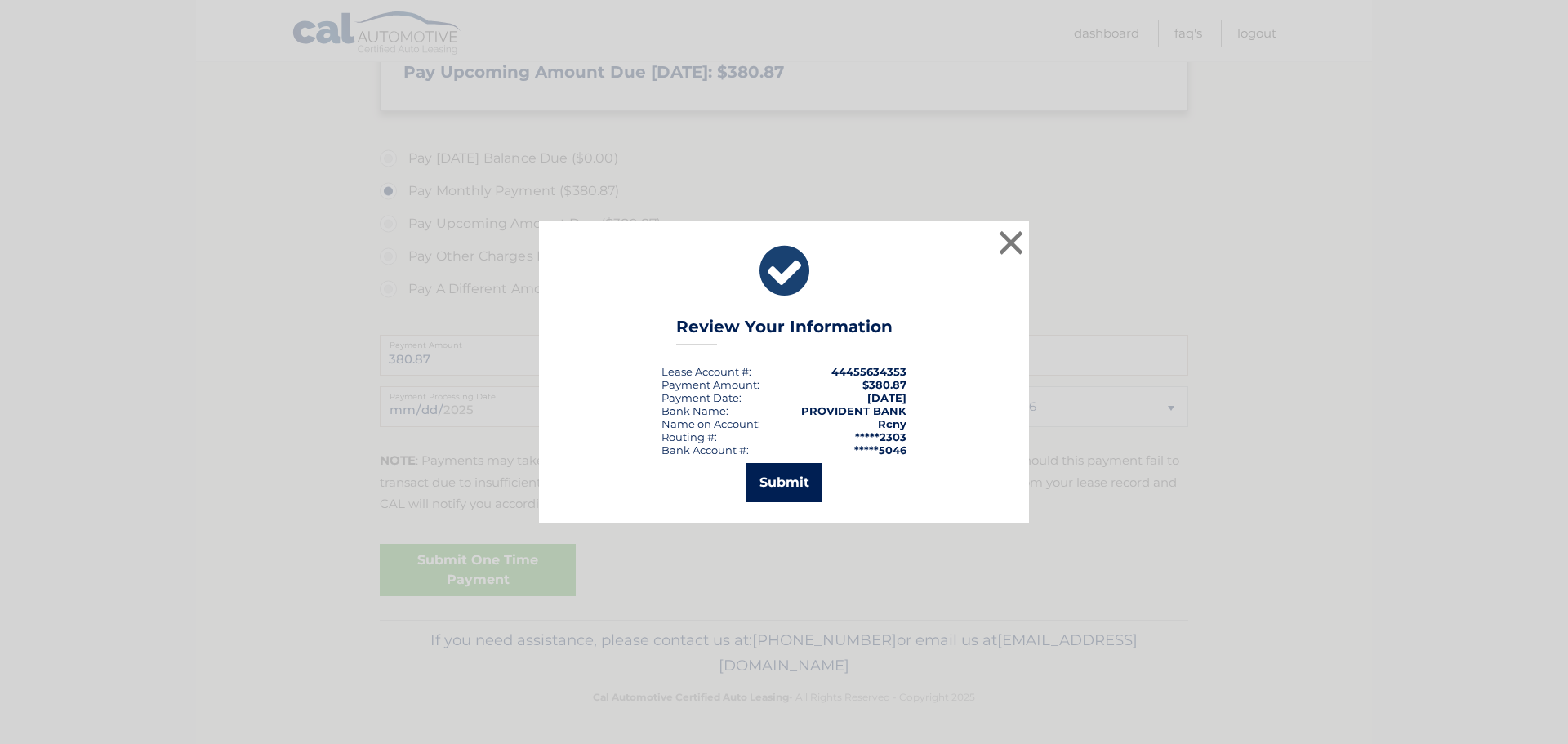
click at [770, 485] on button "Submit" at bounding box center [784, 483] width 76 height 40
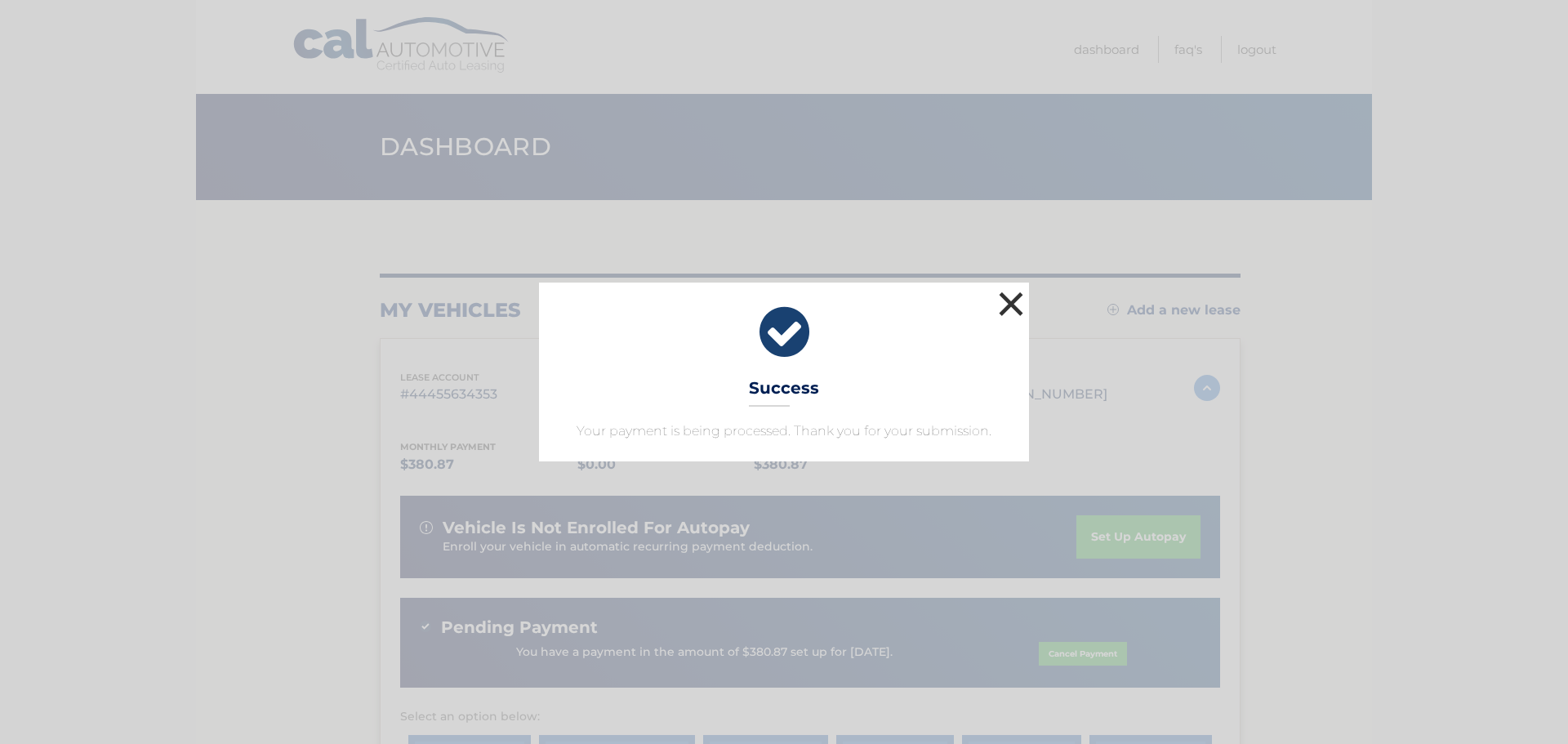
click at [1002, 303] on button "×" at bounding box center [1011, 303] width 33 height 33
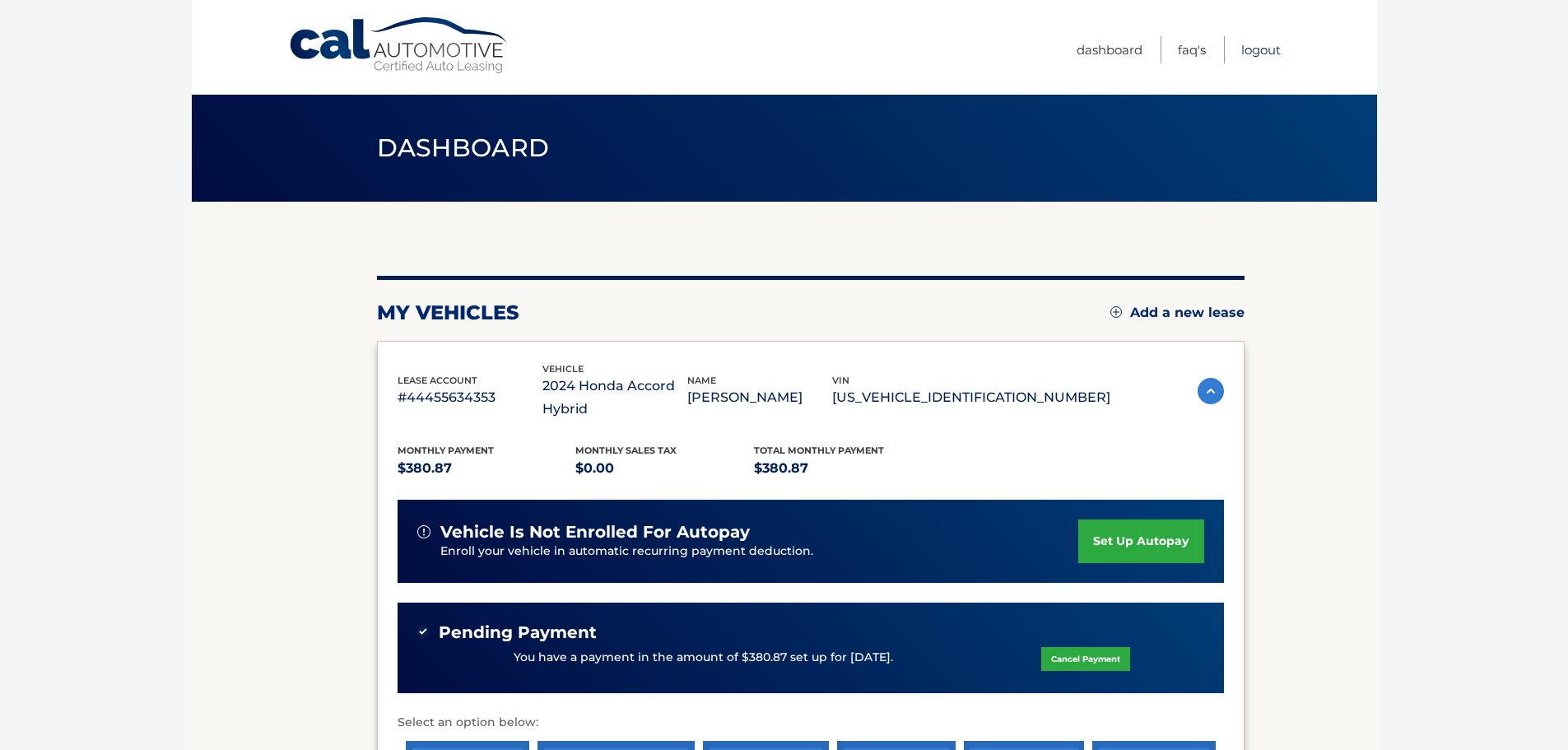
click at [1266, 52] on link "Logout" at bounding box center [1260, 50] width 40 height 27
